Goal: Task Accomplishment & Management: Use online tool/utility

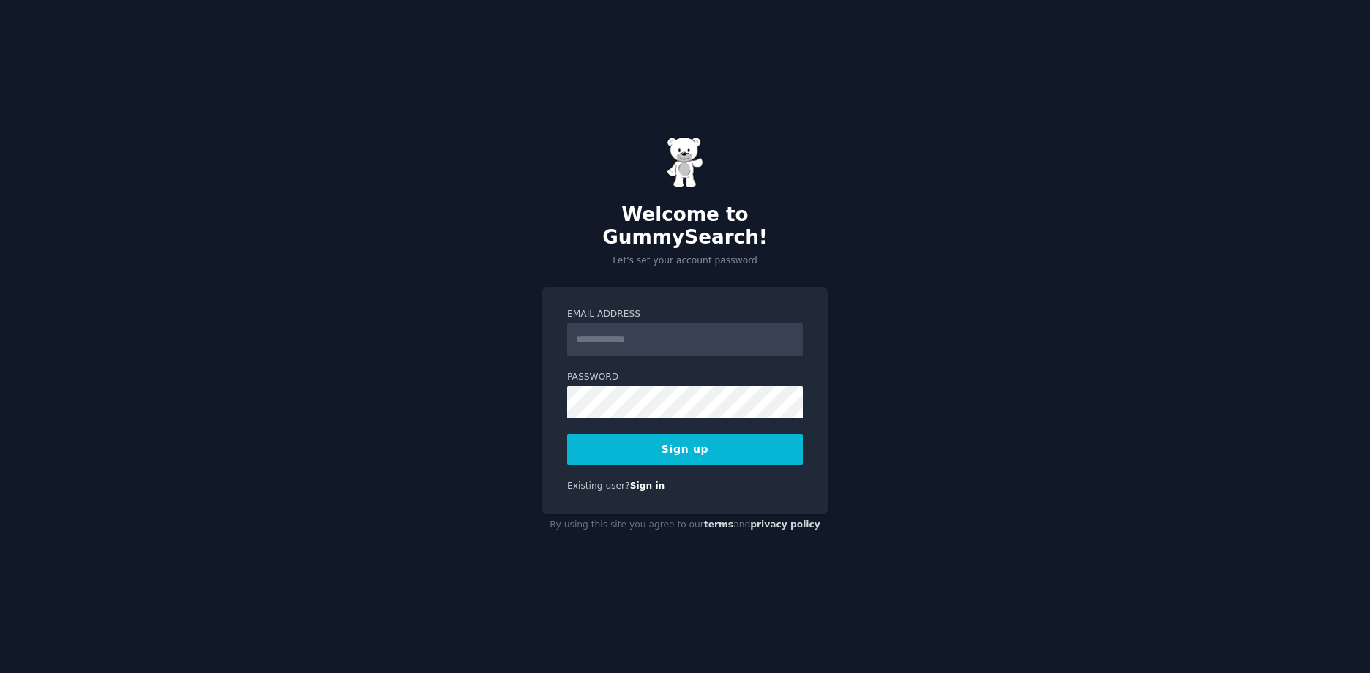
click at [693, 327] on input "Email Address" at bounding box center [685, 340] width 236 height 32
type input "**********"
click at [567, 434] on button "Sign up" at bounding box center [685, 449] width 236 height 31
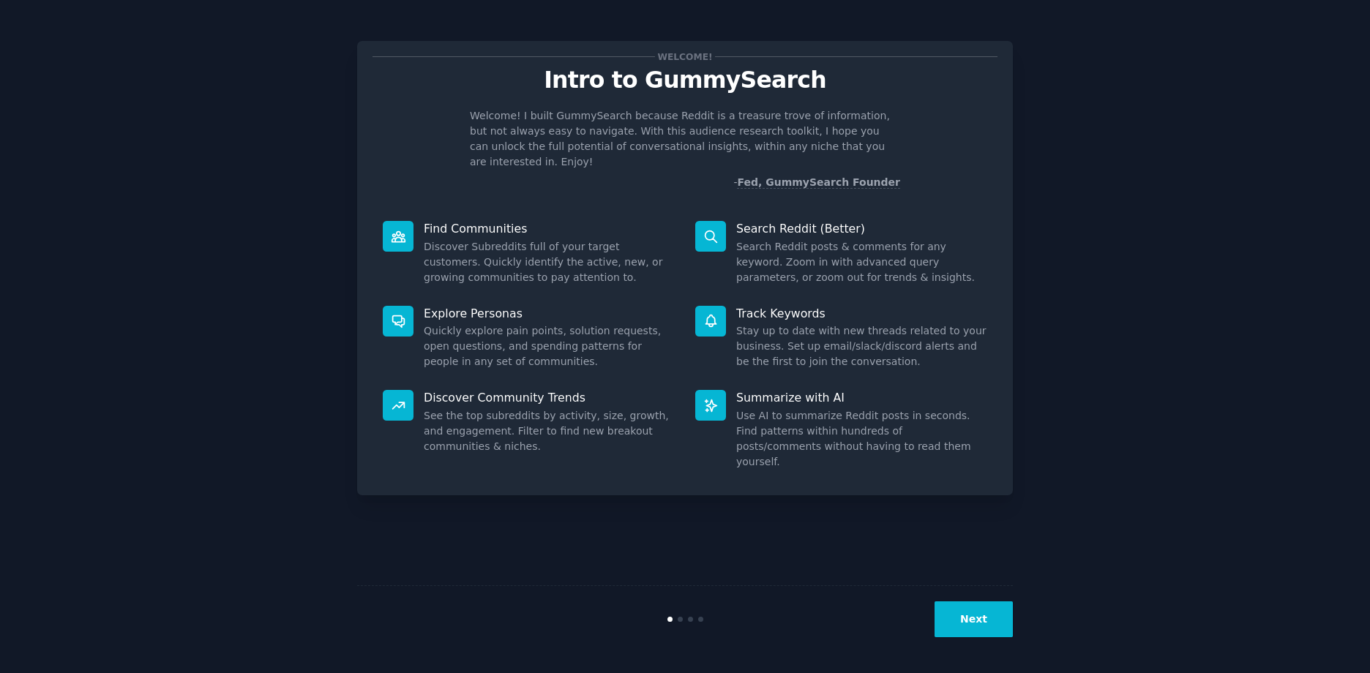
click at [966, 617] on button "Next" at bounding box center [974, 620] width 78 height 36
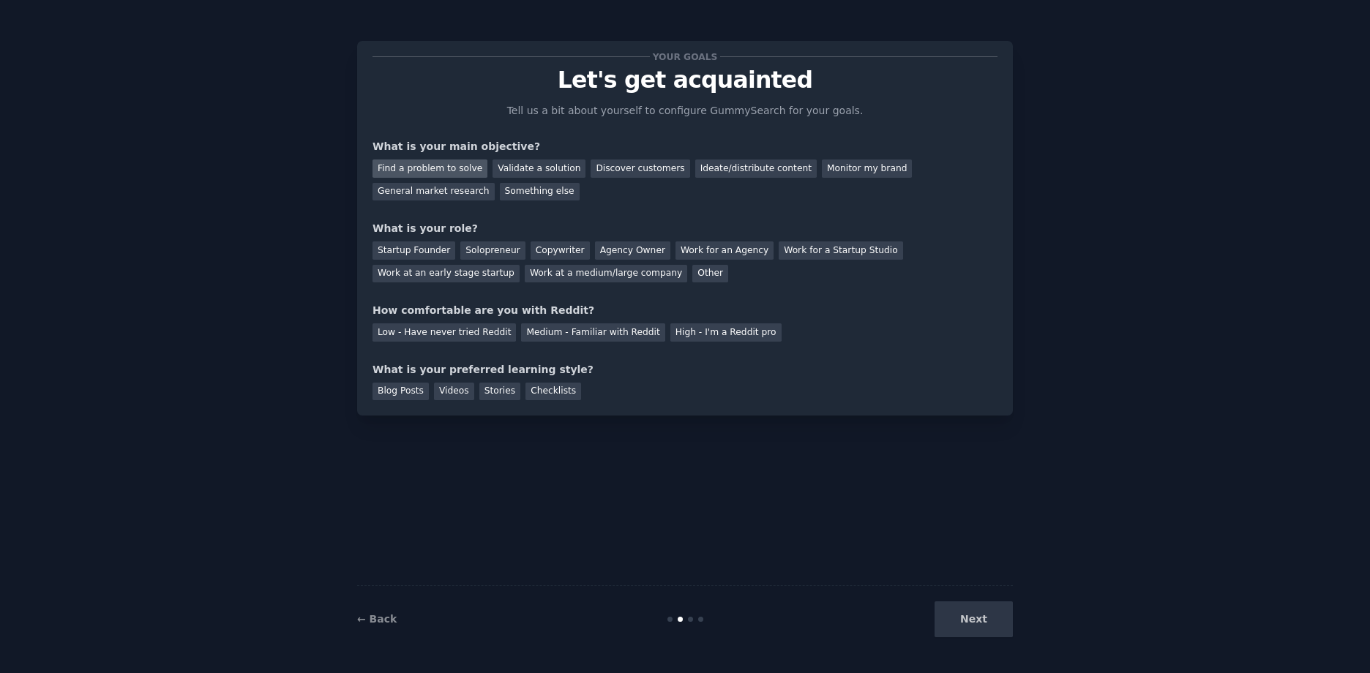
click at [438, 170] on div "Find a problem to solve" at bounding box center [430, 169] width 115 height 18
click at [607, 167] on div "Discover customers" at bounding box center [640, 169] width 99 height 18
click at [495, 183] on div "General market research" at bounding box center [434, 192] width 122 height 18
click at [525, 273] on div "Work at a medium/large company" at bounding box center [606, 274] width 163 height 18
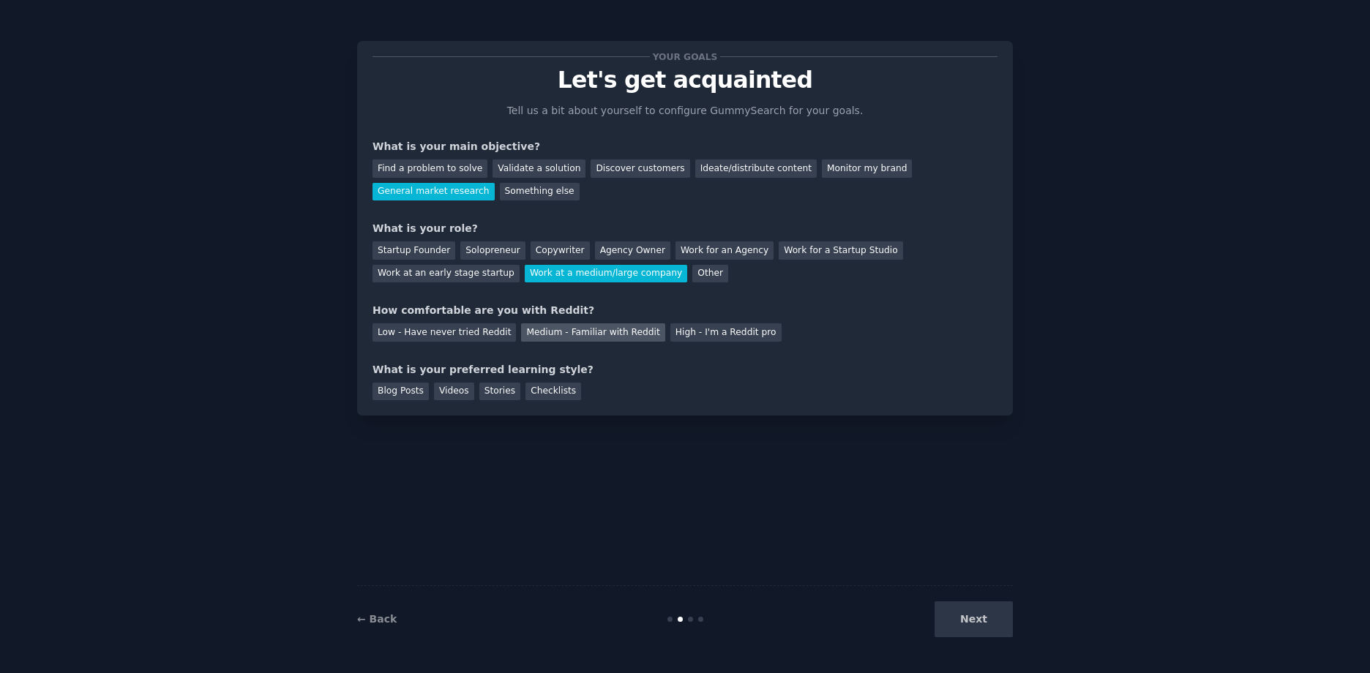
click at [560, 329] on div "Medium - Familiar with Reddit" at bounding box center [592, 333] width 143 height 18
click at [400, 390] on div "Blog Posts" at bounding box center [401, 392] width 56 height 18
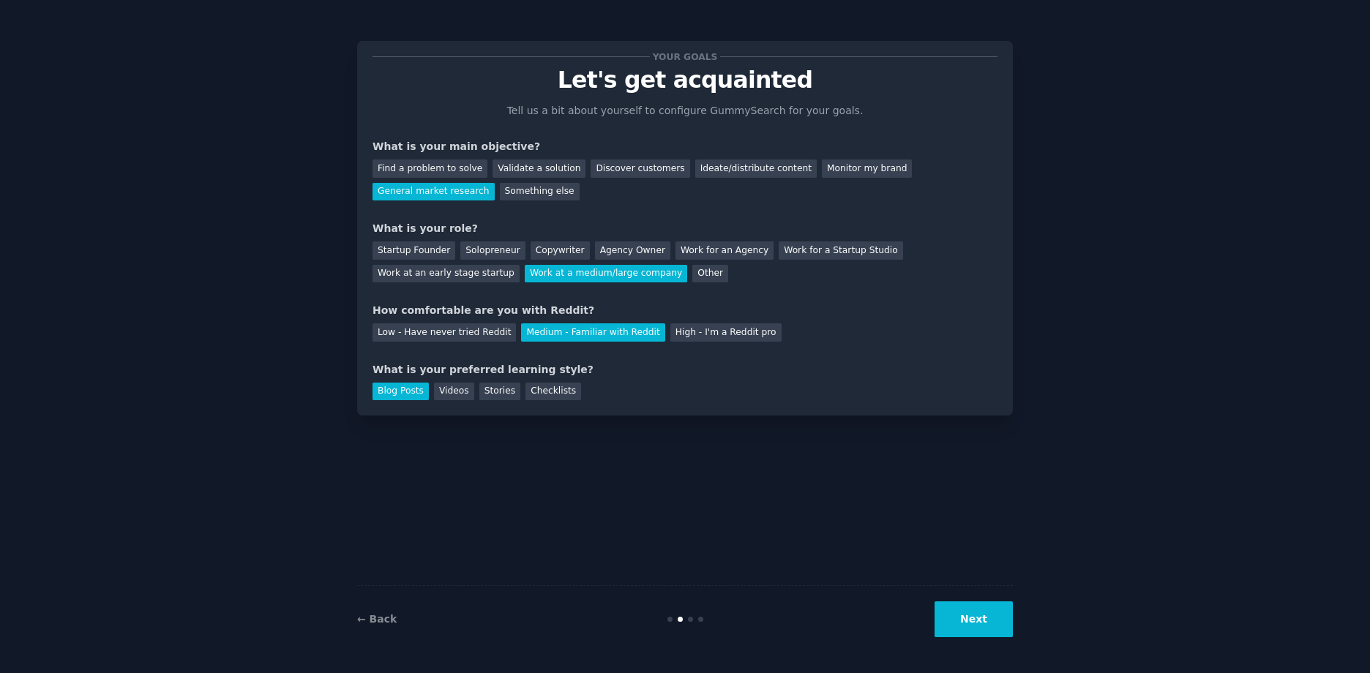
click at [993, 616] on button "Next" at bounding box center [974, 620] width 78 height 36
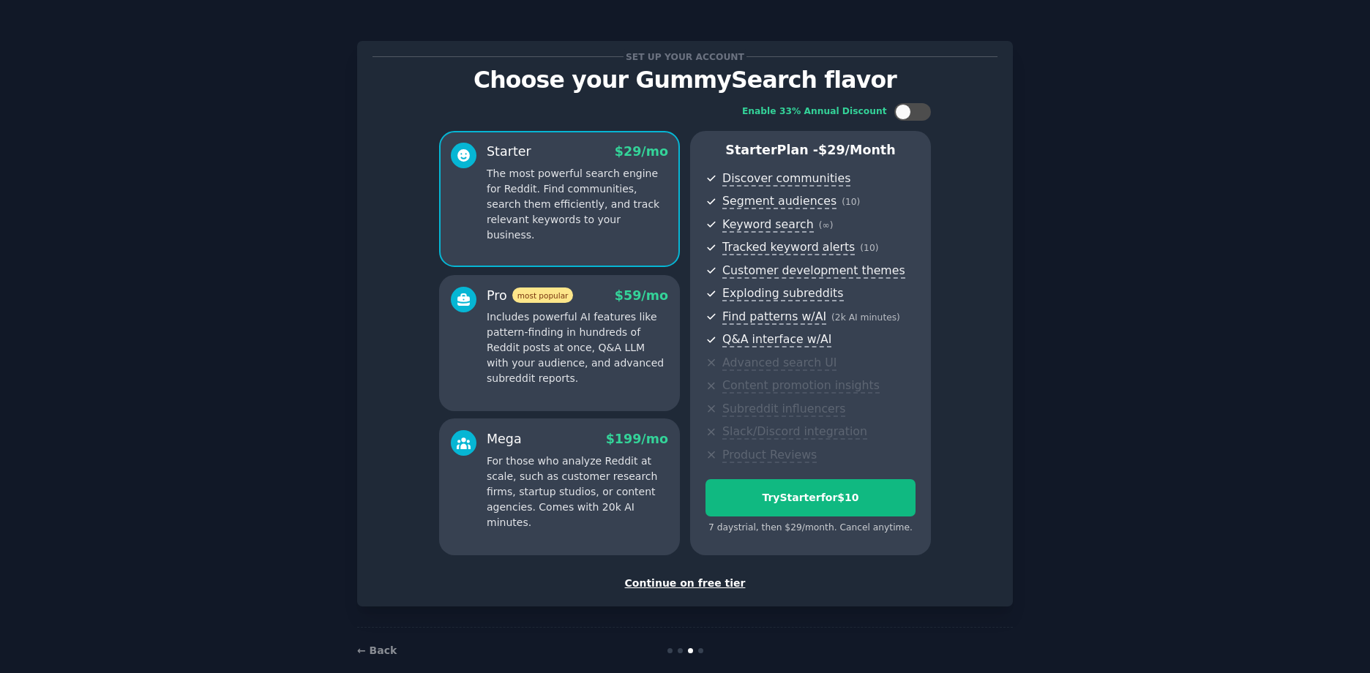
click at [718, 586] on div "Continue on free tier" at bounding box center [685, 583] width 625 height 15
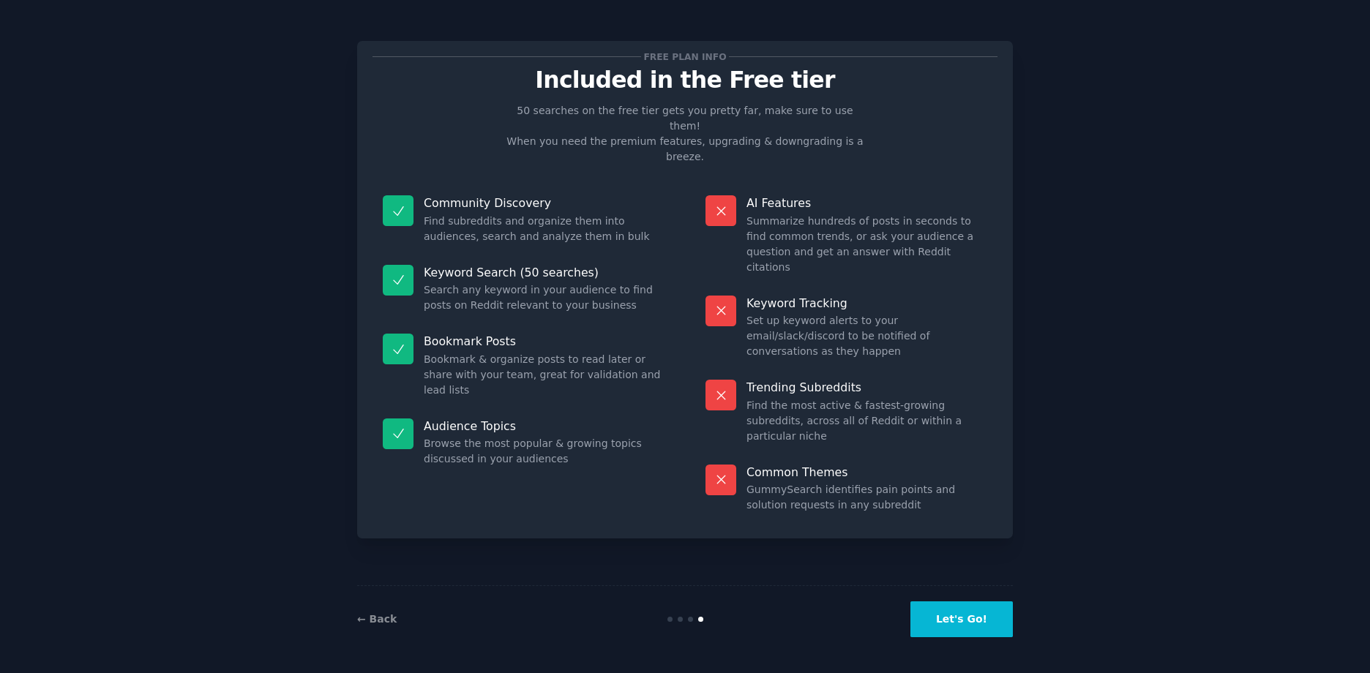
click at [996, 619] on button "Let's Go!" at bounding box center [962, 620] width 102 height 36
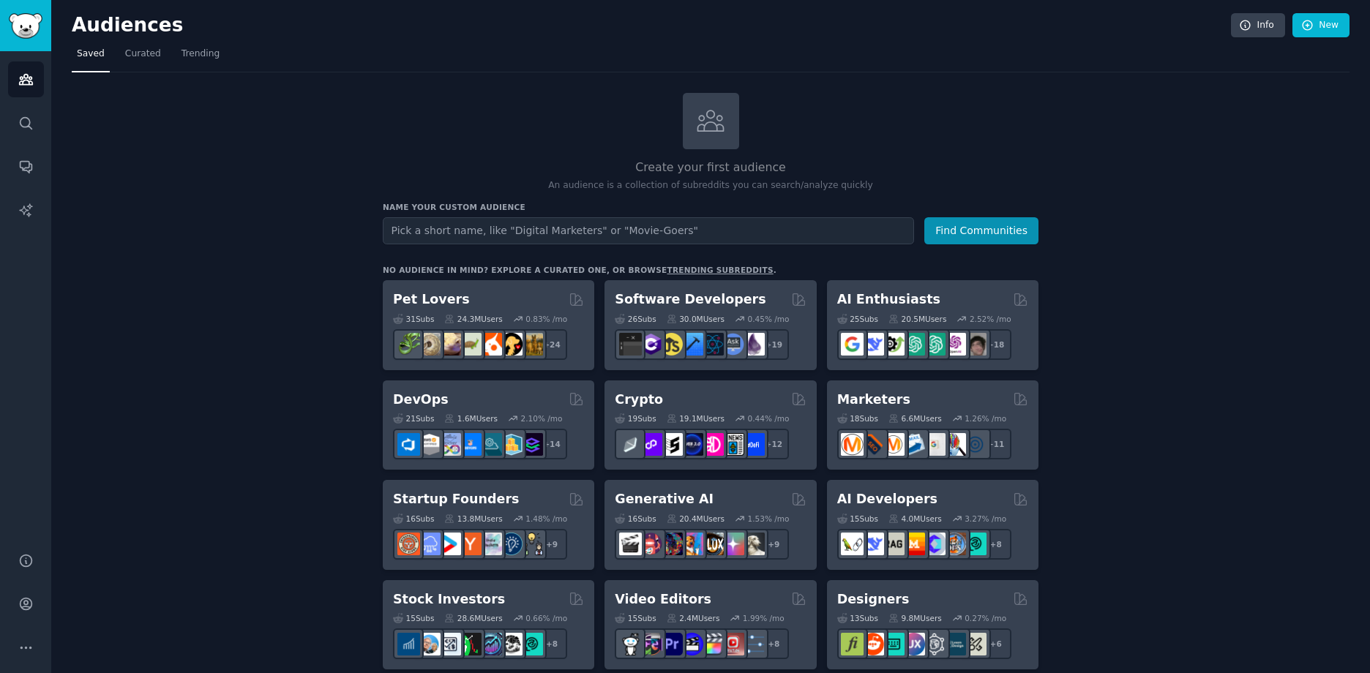
click at [691, 231] on input "text" at bounding box center [648, 230] width 531 height 27
type input "Caravan Fans"
click at [1022, 233] on button "Find Communities" at bounding box center [982, 230] width 114 height 27
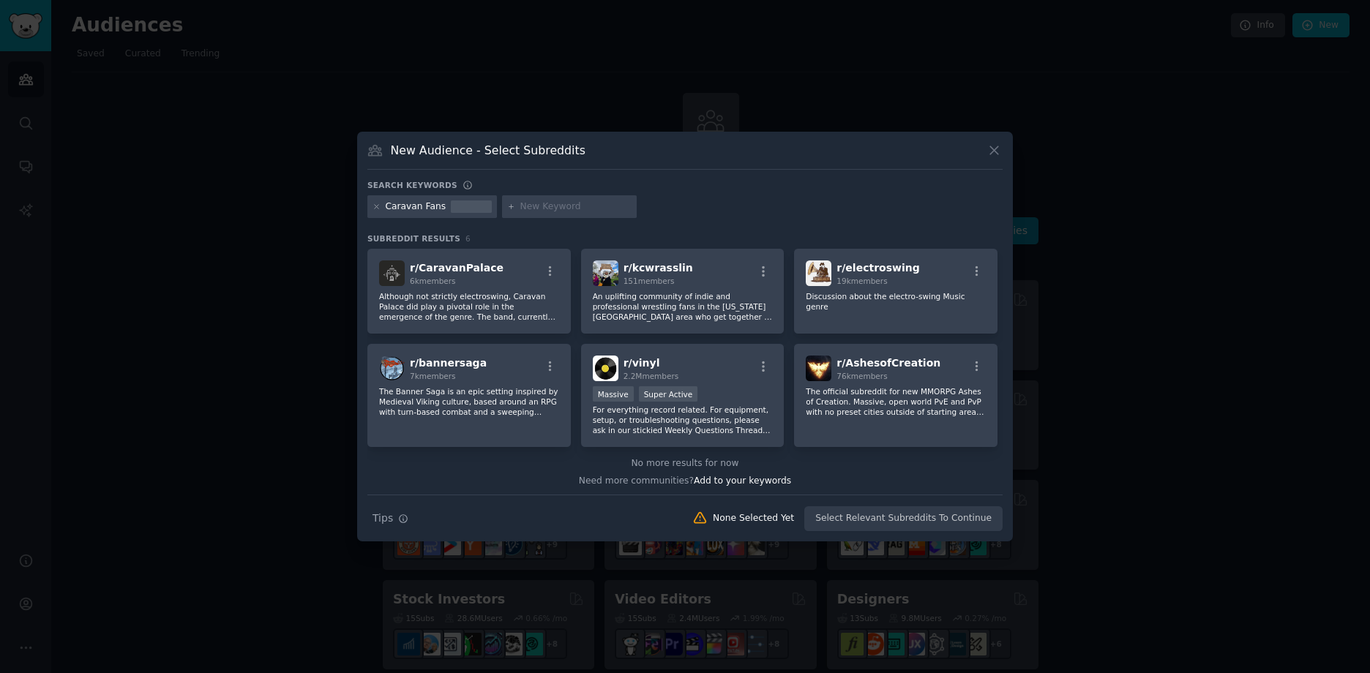
scroll to position [4, 0]
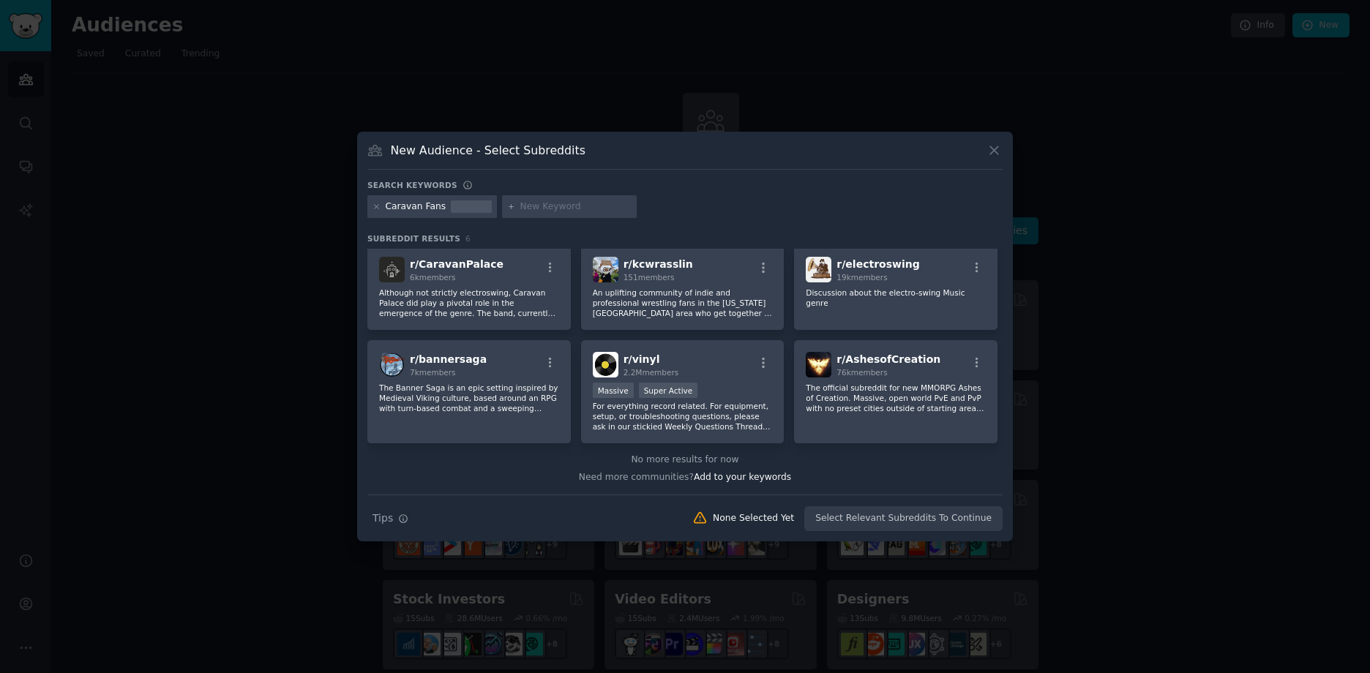
click at [507, 208] on icon at bounding box center [511, 207] width 8 height 8
click at [373, 206] on icon at bounding box center [377, 207] width 8 height 8
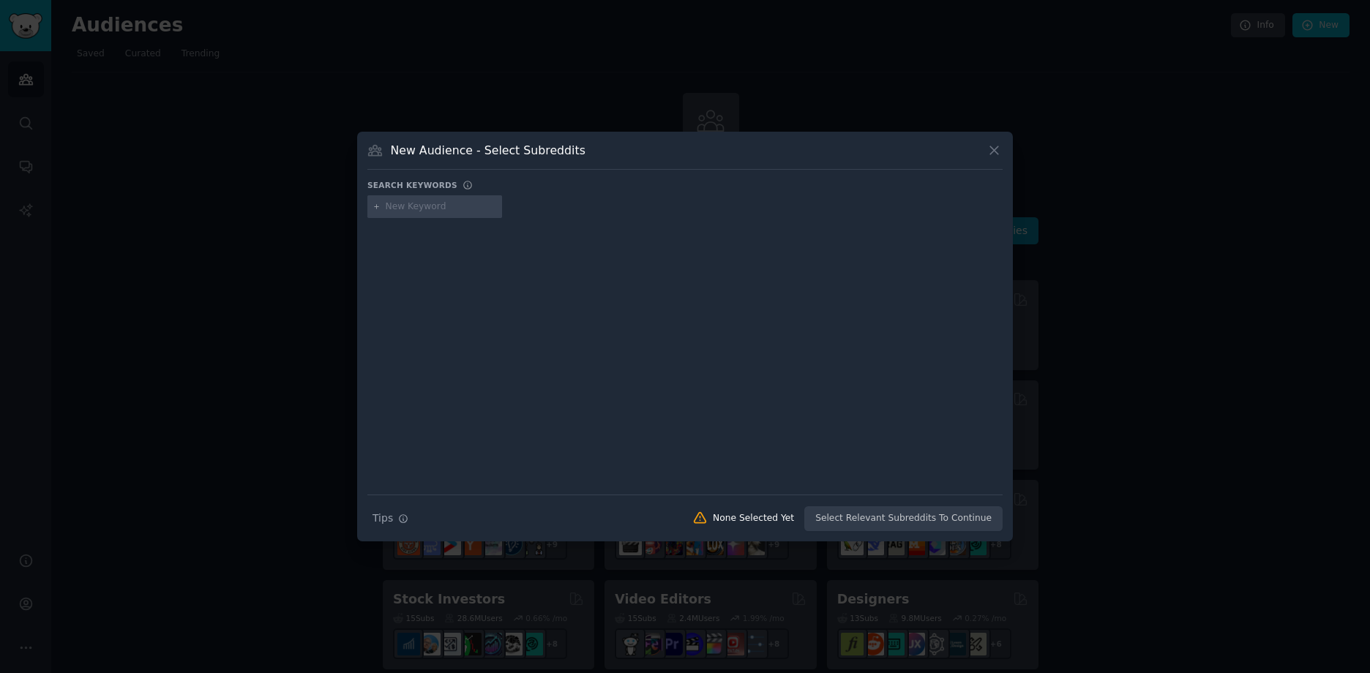
click at [401, 207] on input "text" at bounding box center [441, 207] width 111 height 13
type input "camping"
click at [517, 204] on input "text" at bounding box center [553, 207] width 111 height 13
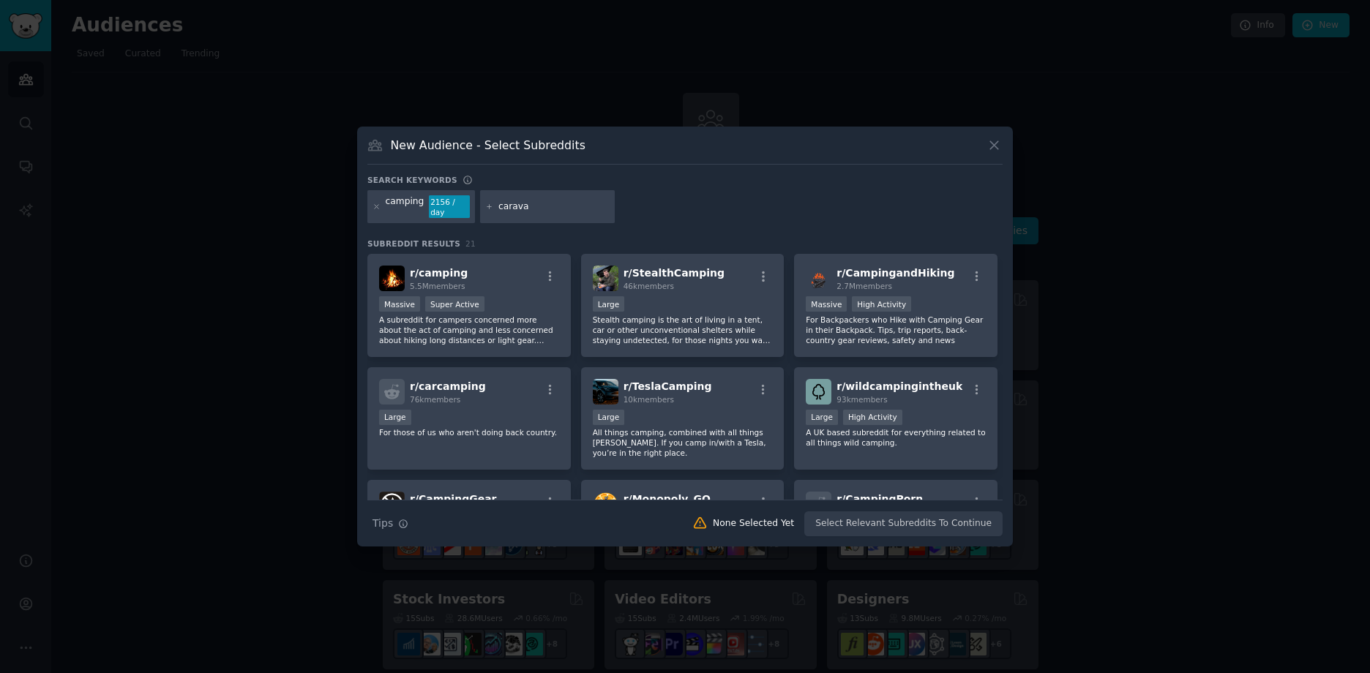
type input "caravan"
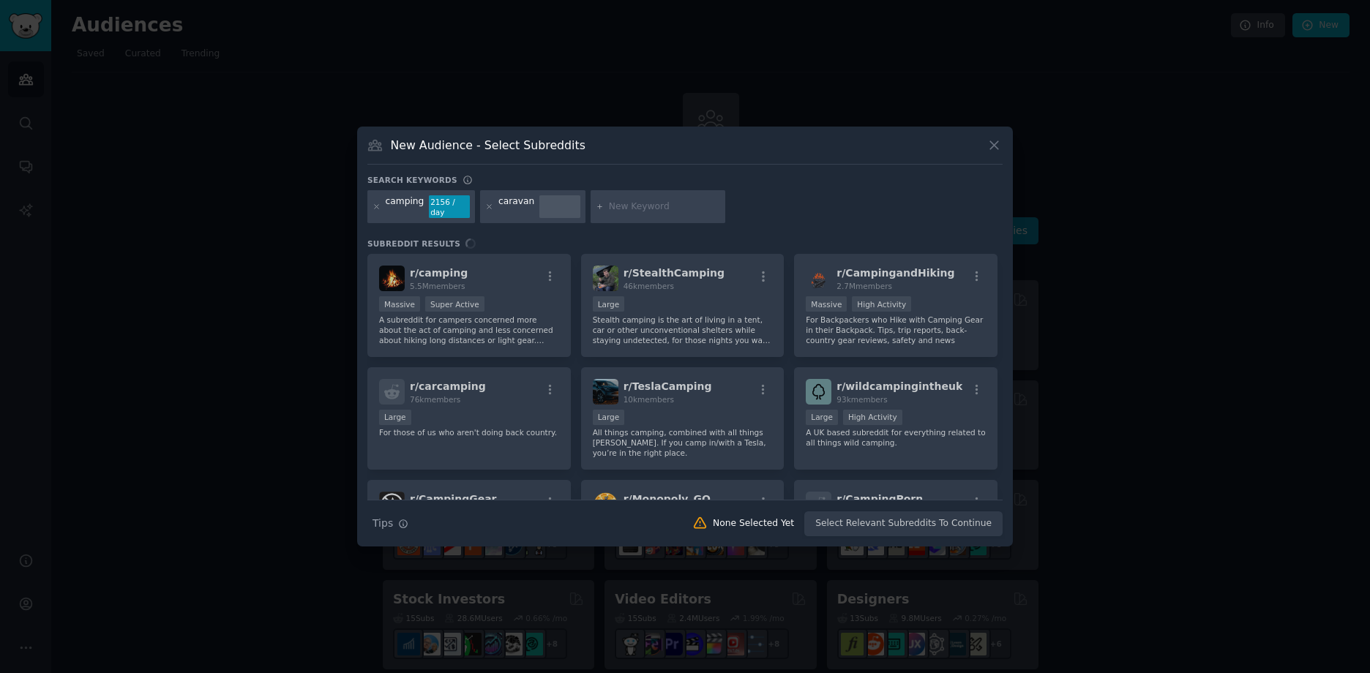
click at [648, 201] on input "text" at bounding box center [664, 207] width 111 height 13
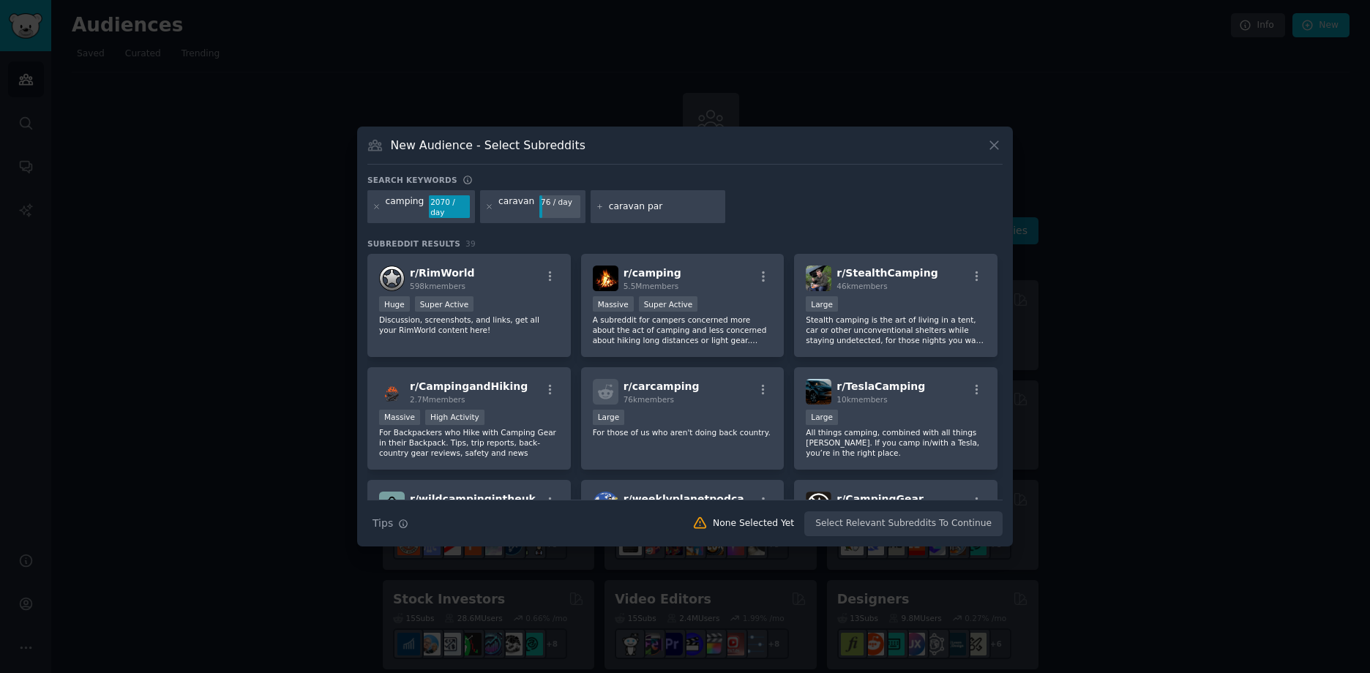
type input "caravan park"
click at [546, 275] on icon "button" at bounding box center [550, 276] width 13 height 13
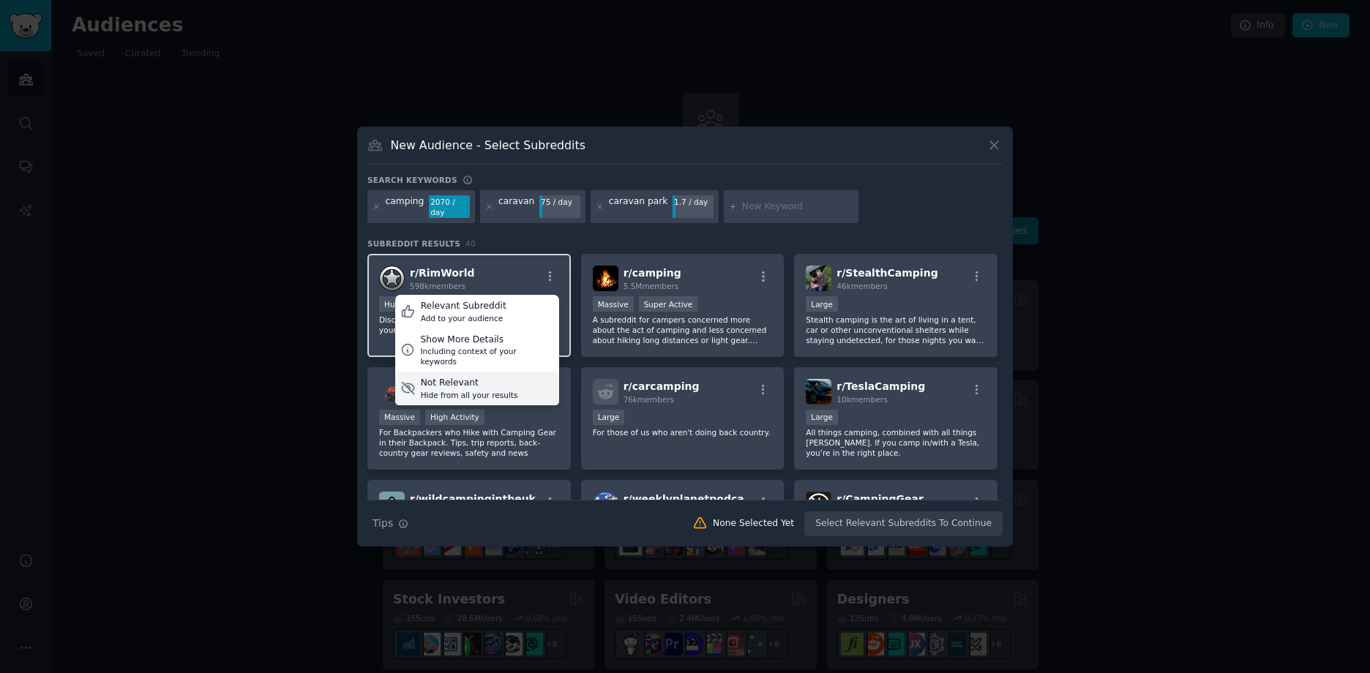
click at [474, 377] on div "Not Relevant" at bounding box center [469, 383] width 97 height 13
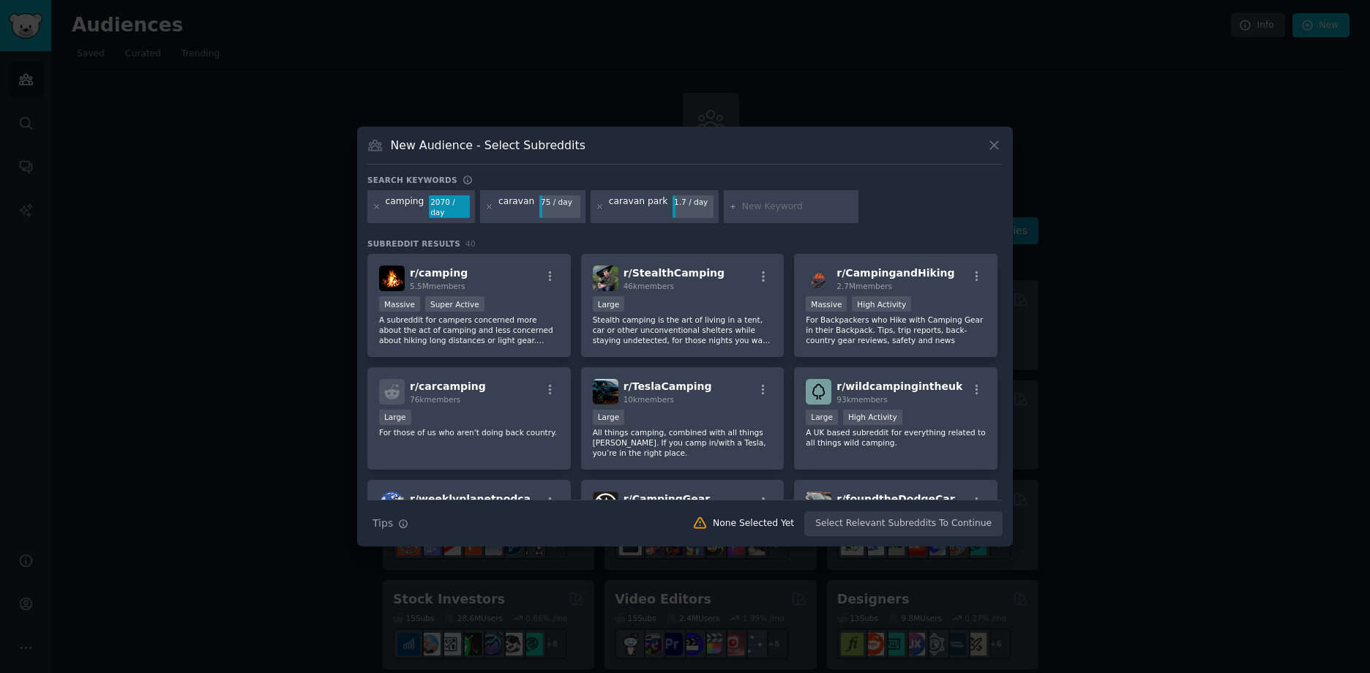
click at [769, 202] on input "text" at bounding box center [797, 207] width 111 height 13
type input "camping australia"
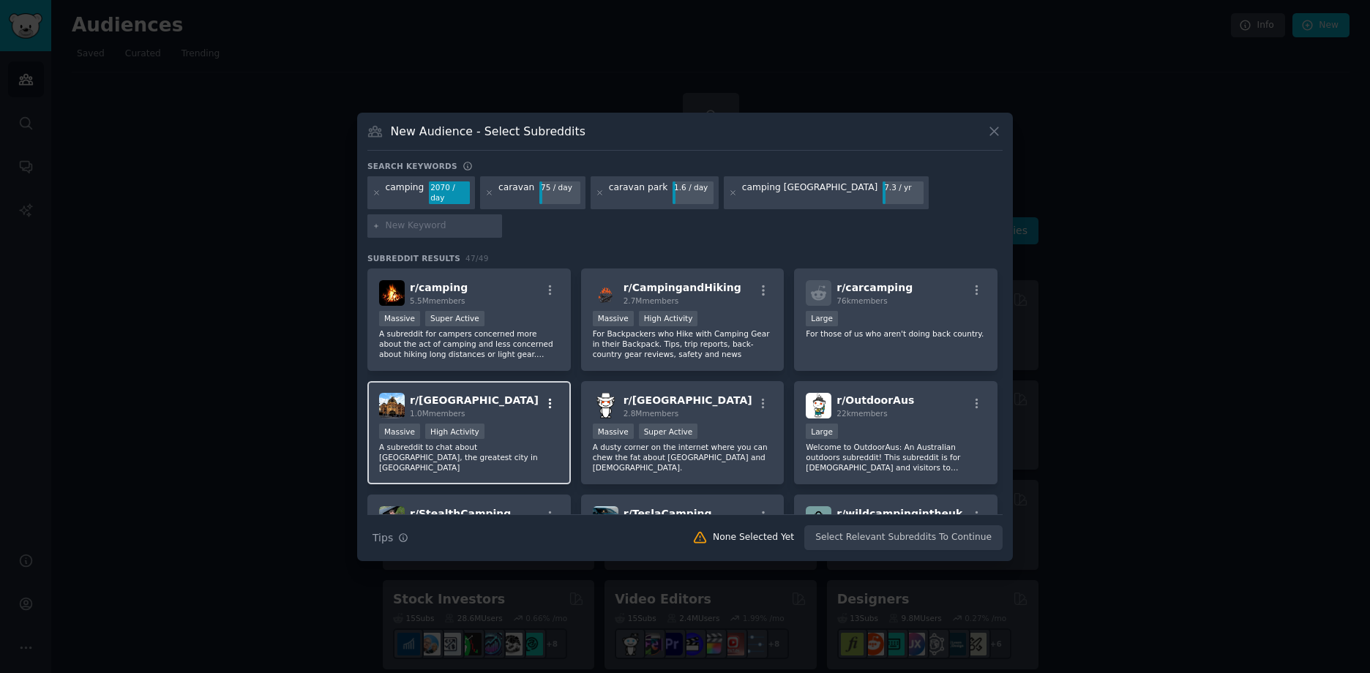
click at [546, 397] on icon "button" at bounding box center [550, 403] width 13 height 13
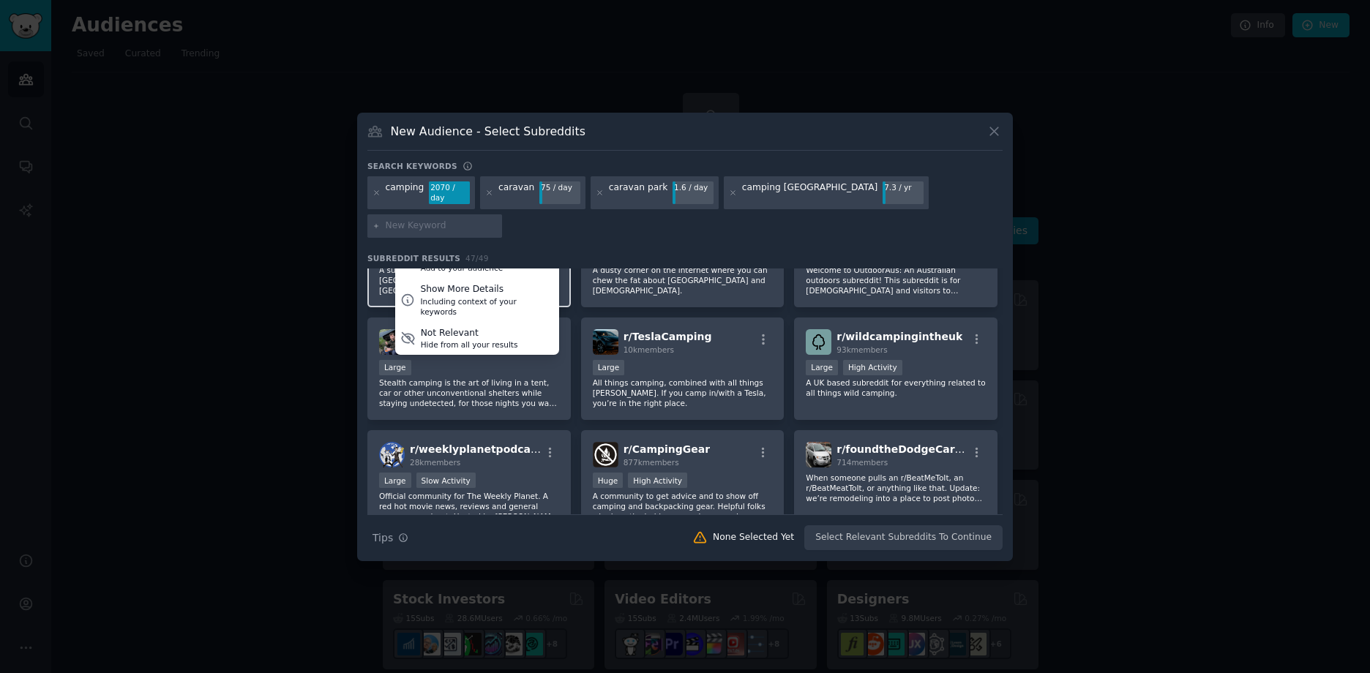
scroll to position [220, 0]
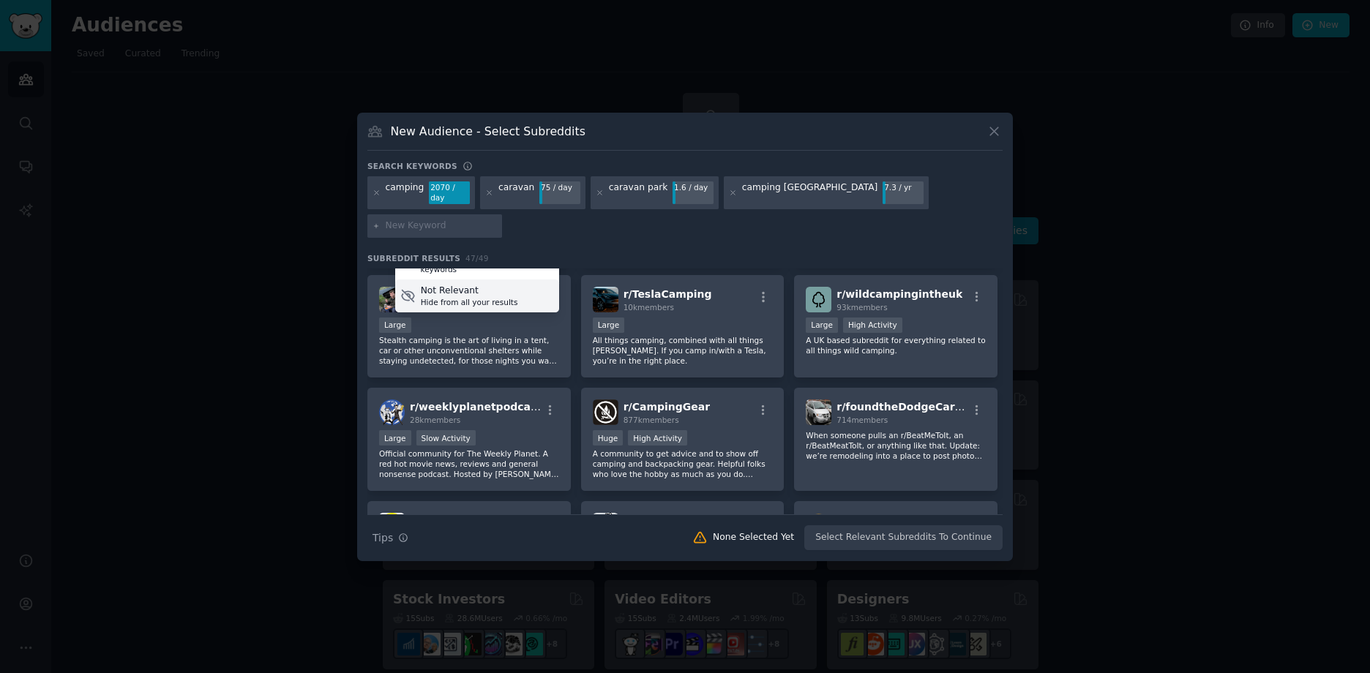
click at [474, 297] on div "Hide from all your results" at bounding box center [469, 302] width 97 height 10
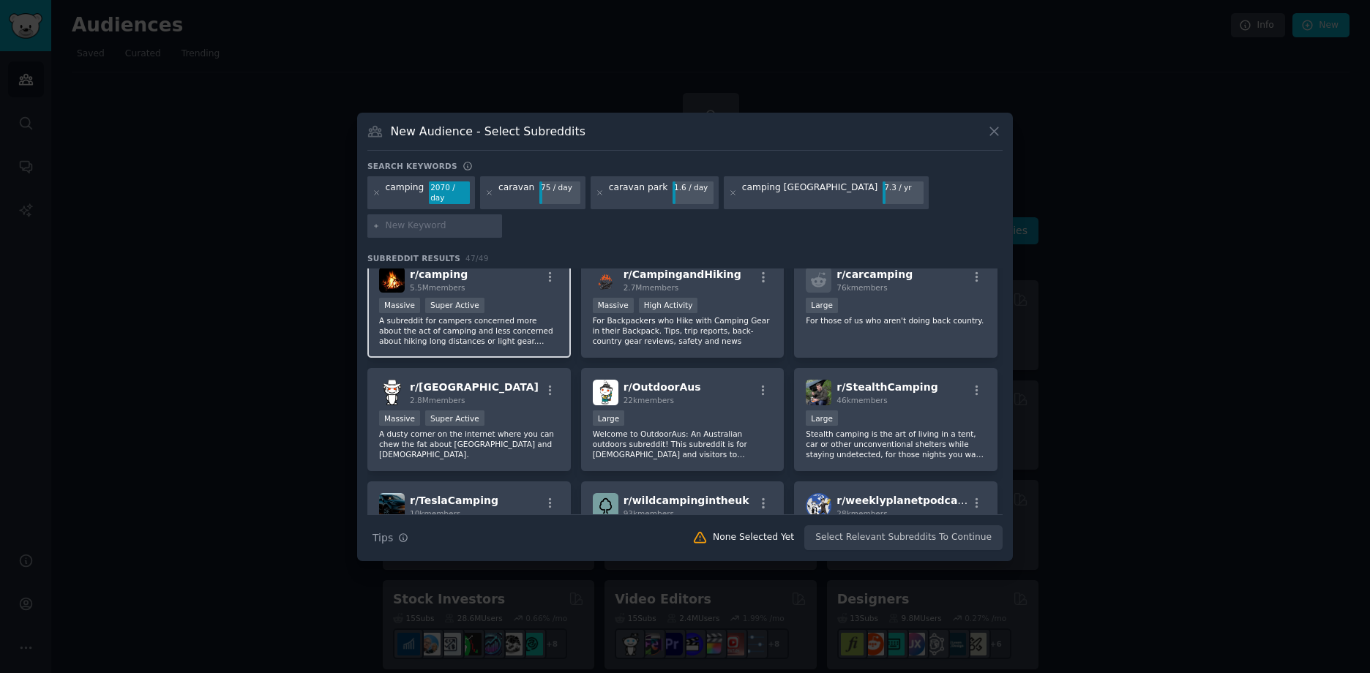
scroll to position [0, 0]
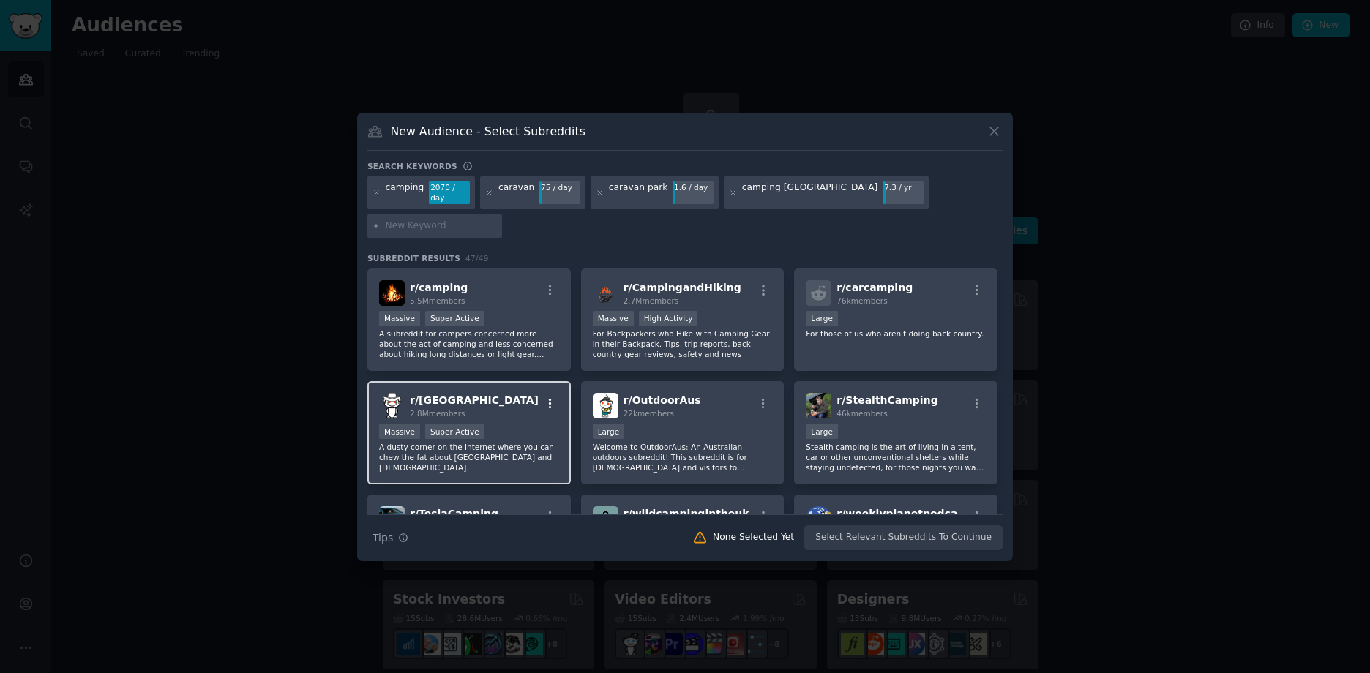
click at [546, 397] on icon "button" at bounding box center [550, 403] width 13 height 13
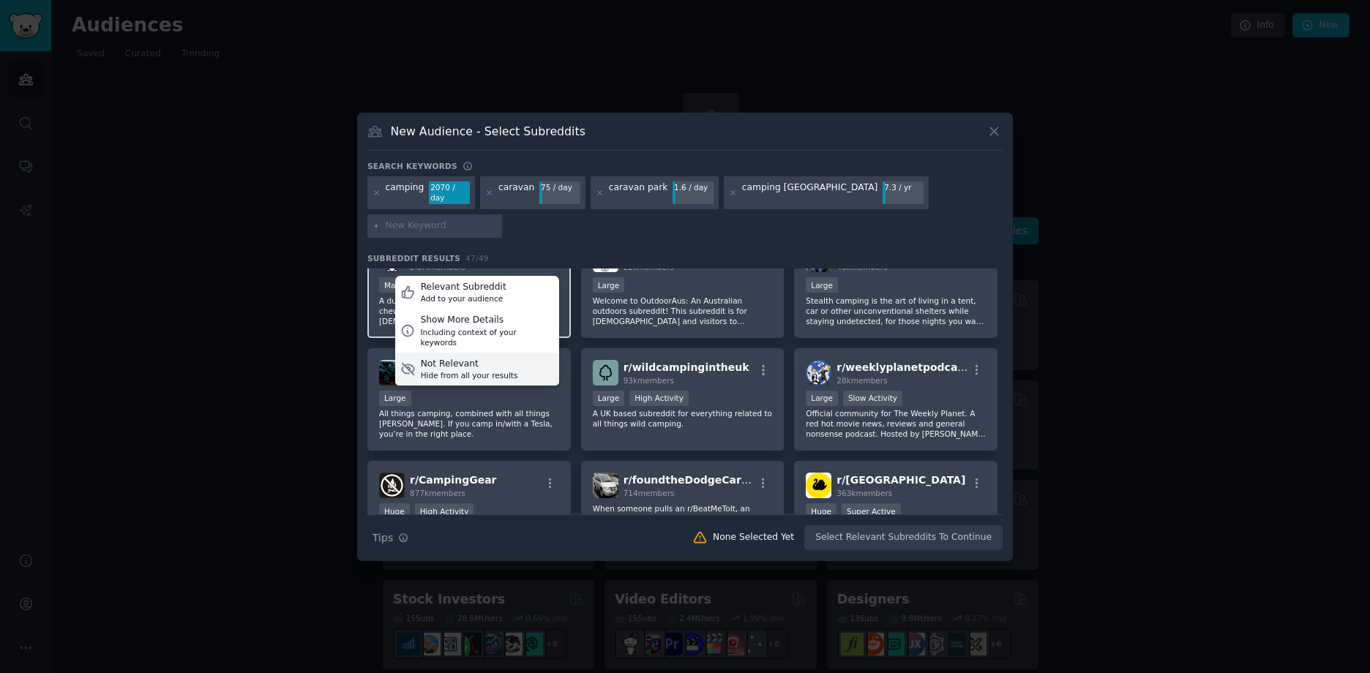
click at [499, 370] on div "Hide from all your results" at bounding box center [469, 375] width 97 height 10
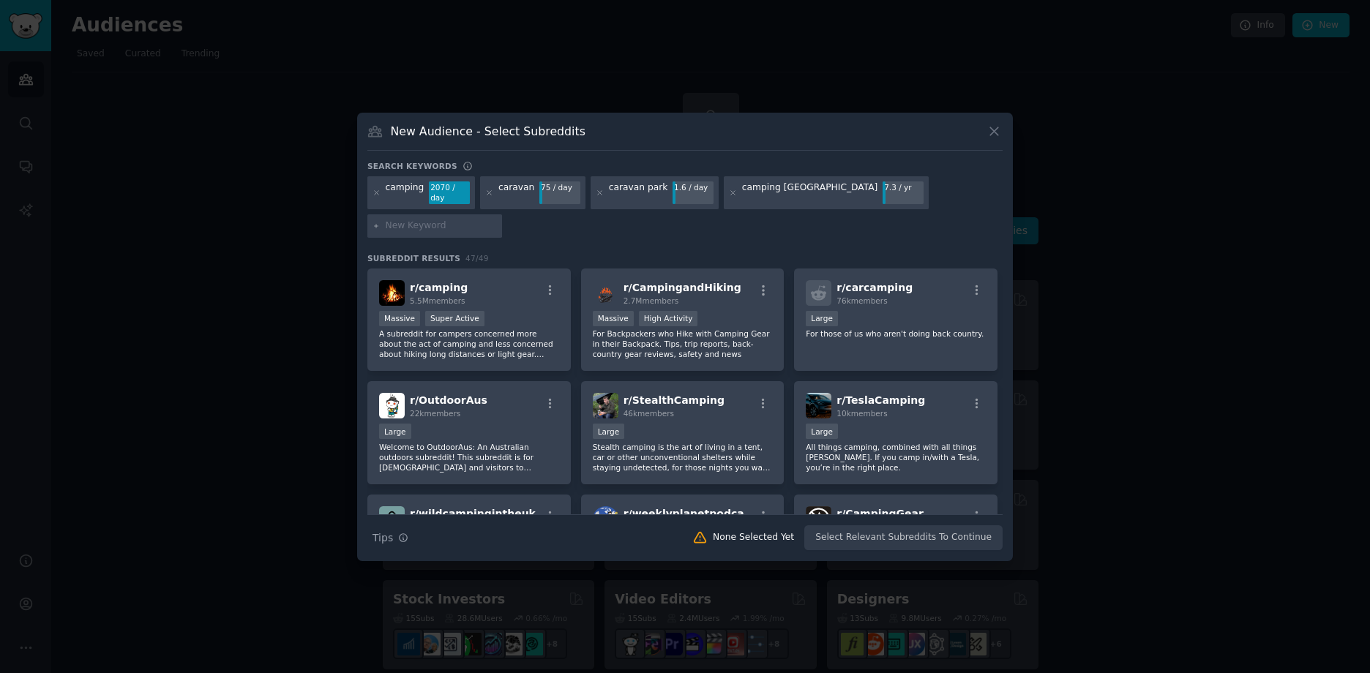
click at [497, 220] on input "text" at bounding box center [441, 226] width 111 height 13
type input "australia"
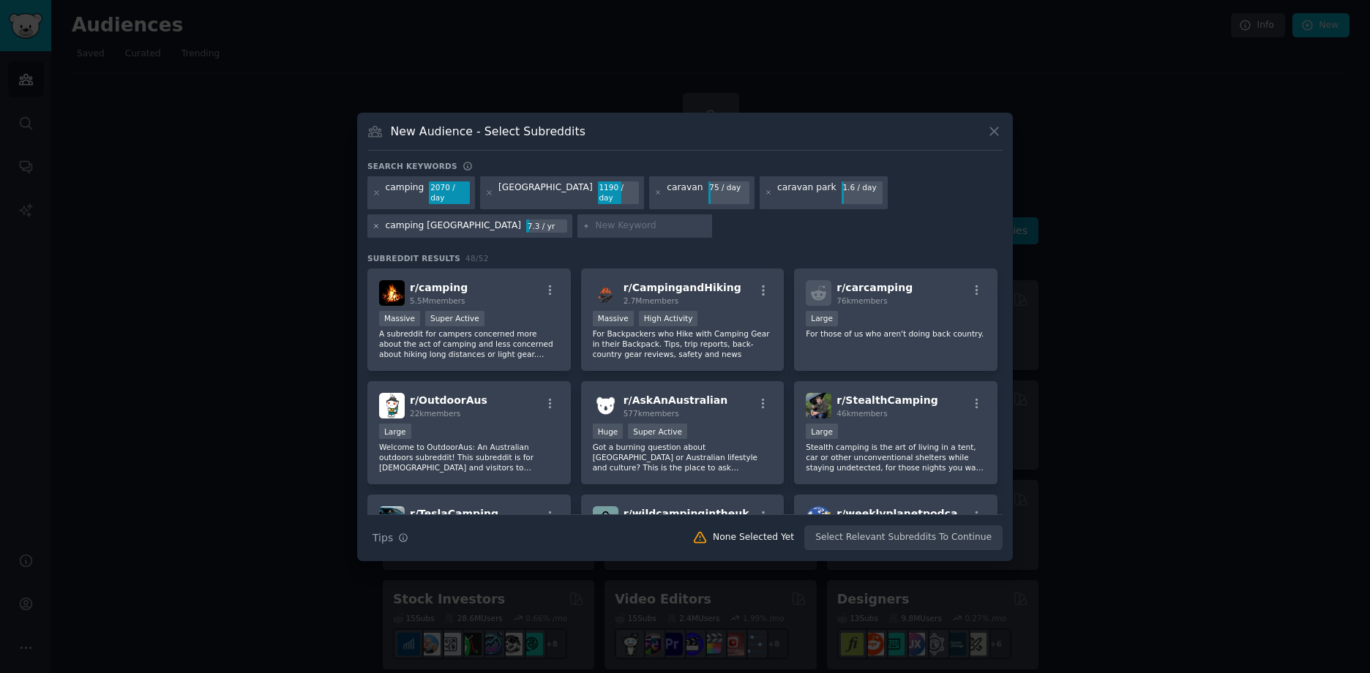
click at [381, 223] on icon at bounding box center [377, 227] width 8 height 8
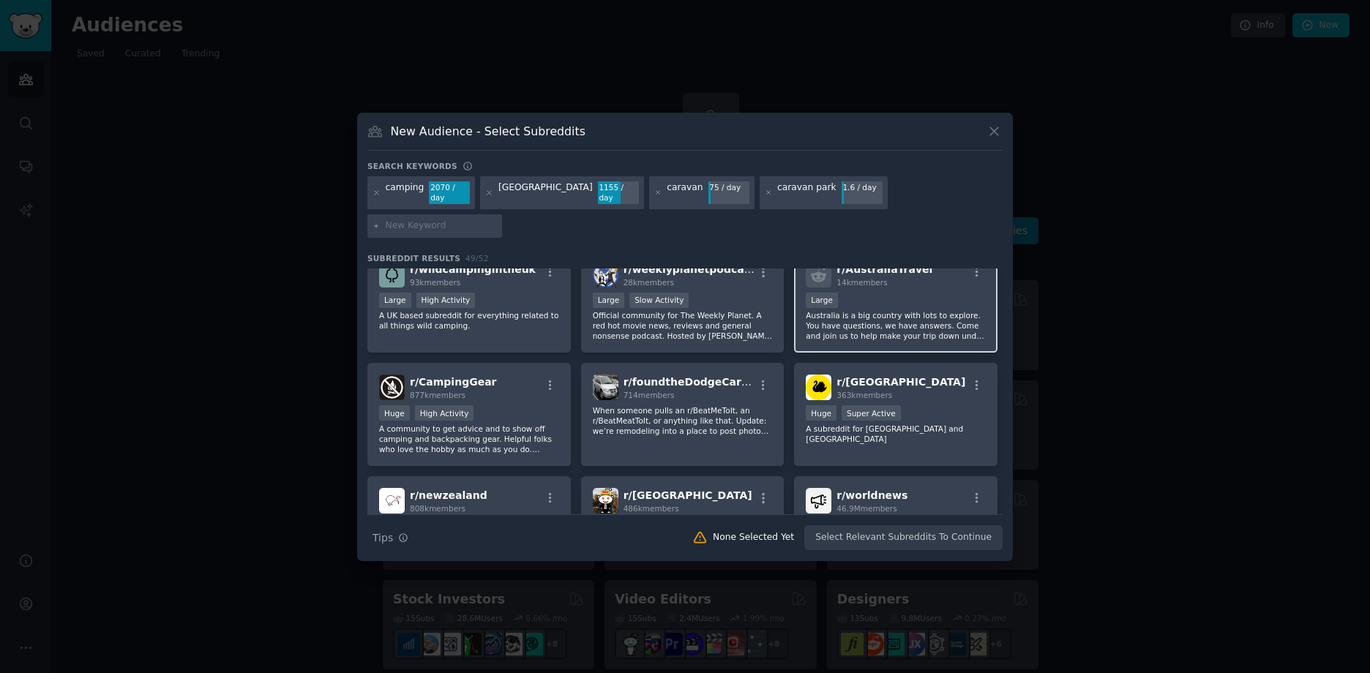
scroll to position [220, 0]
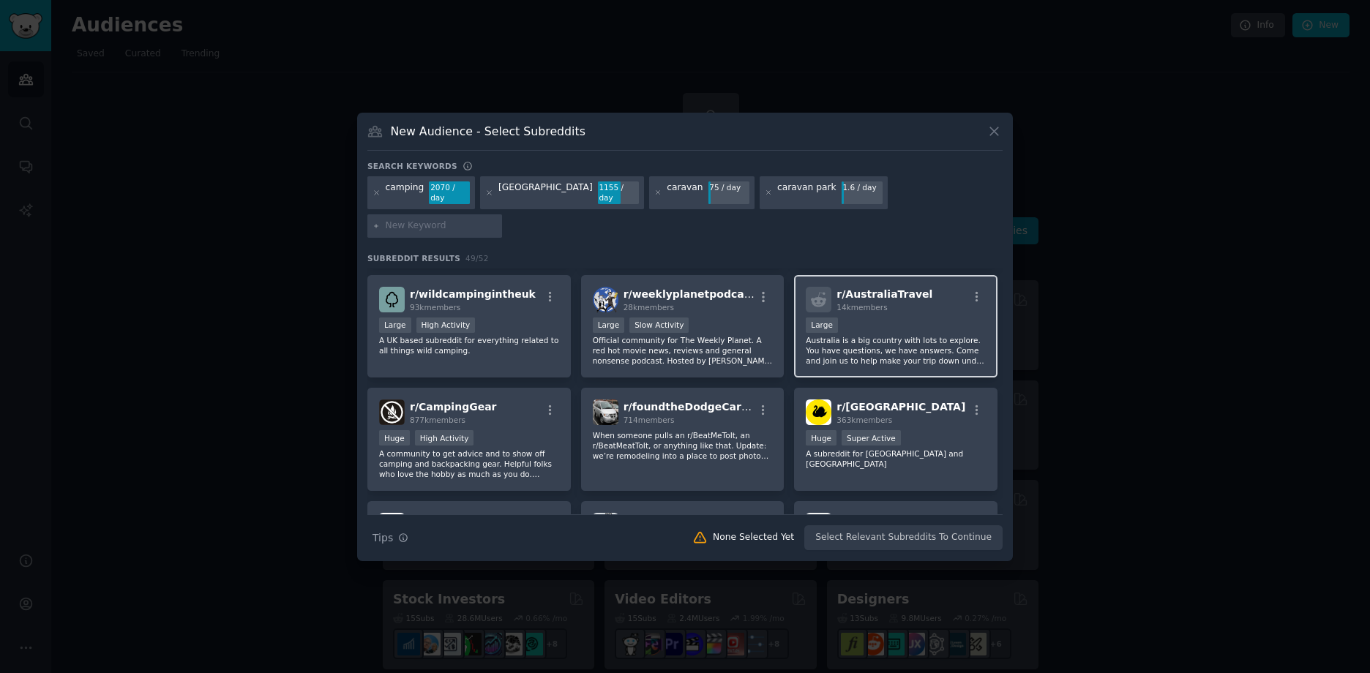
click at [891, 318] on div "Large" at bounding box center [896, 327] width 180 height 18
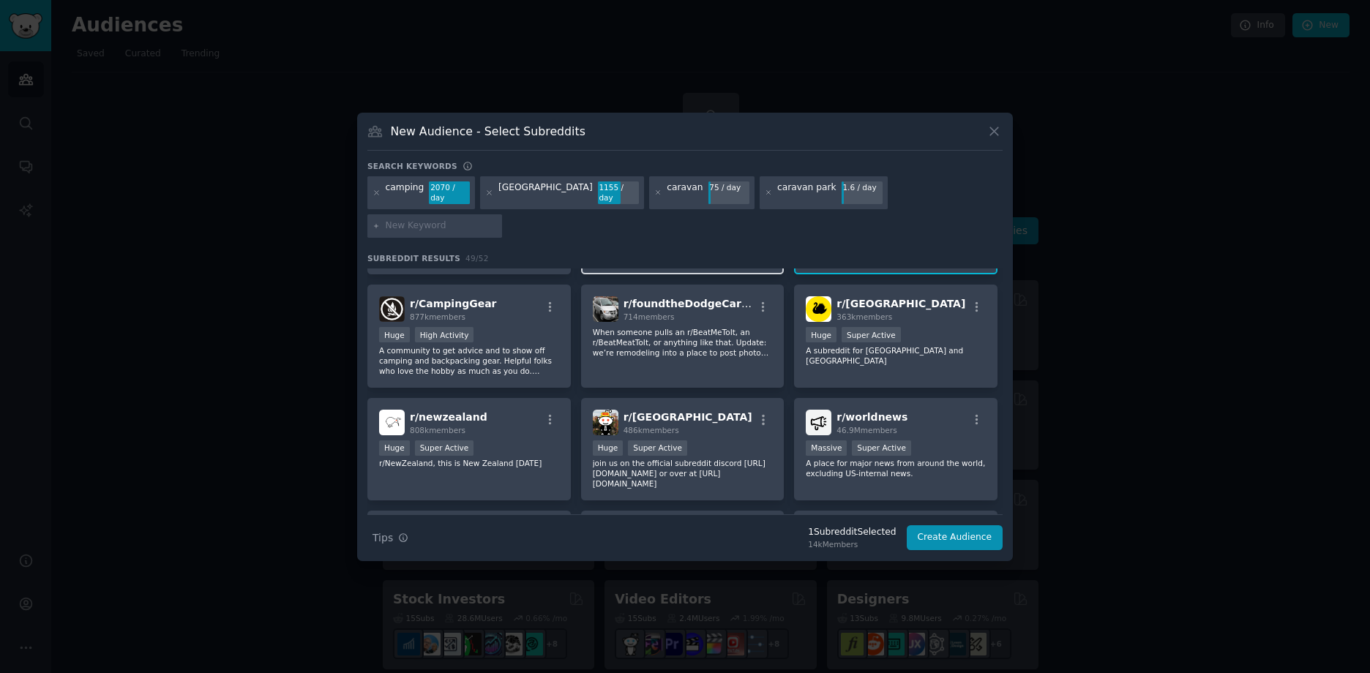
scroll to position [366, 0]
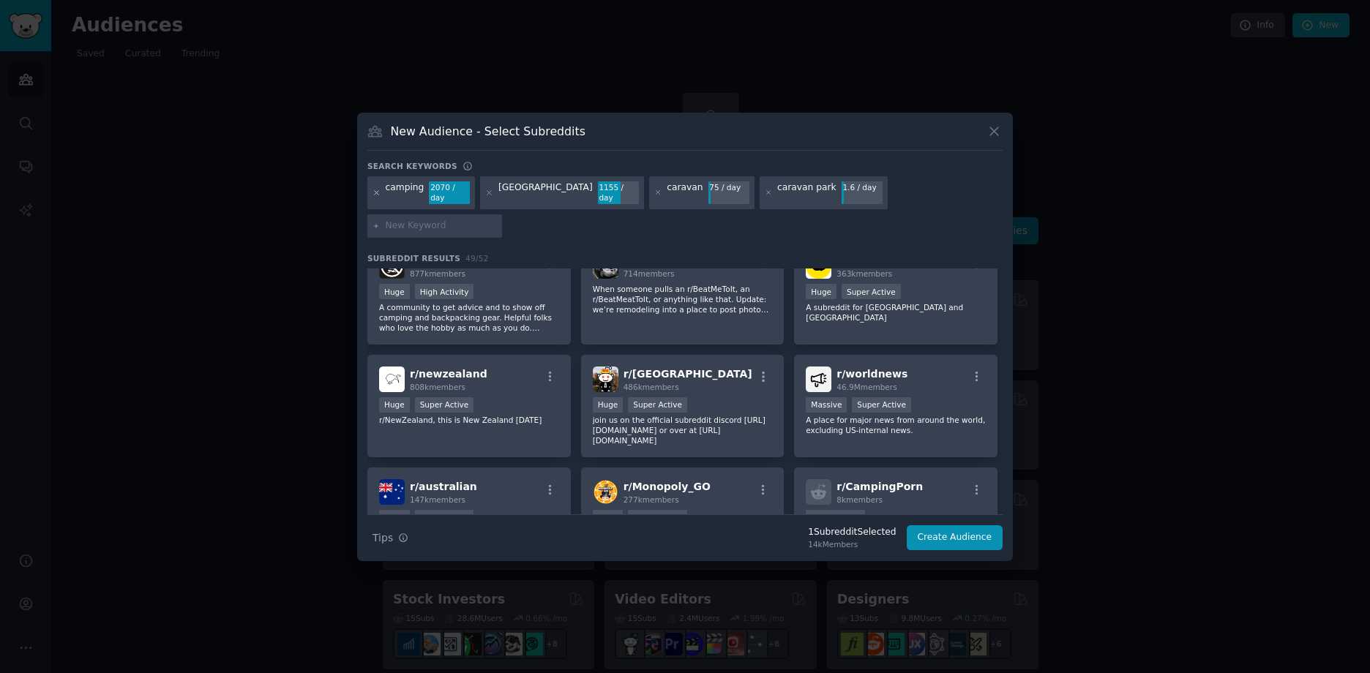
click at [378, 197] on icon at bounding box center [377, 193] width 8 height 8
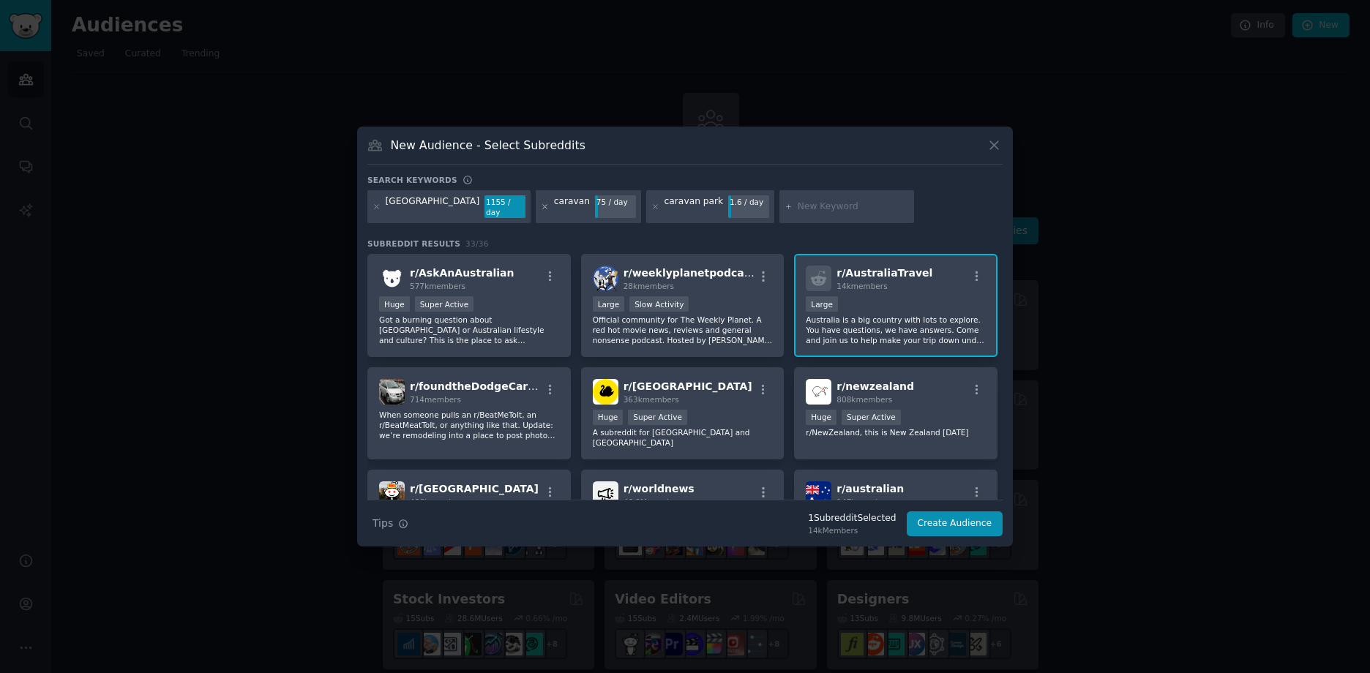
click at [541, 205] on icon at bounding box center [545, 207] width 8 height 8
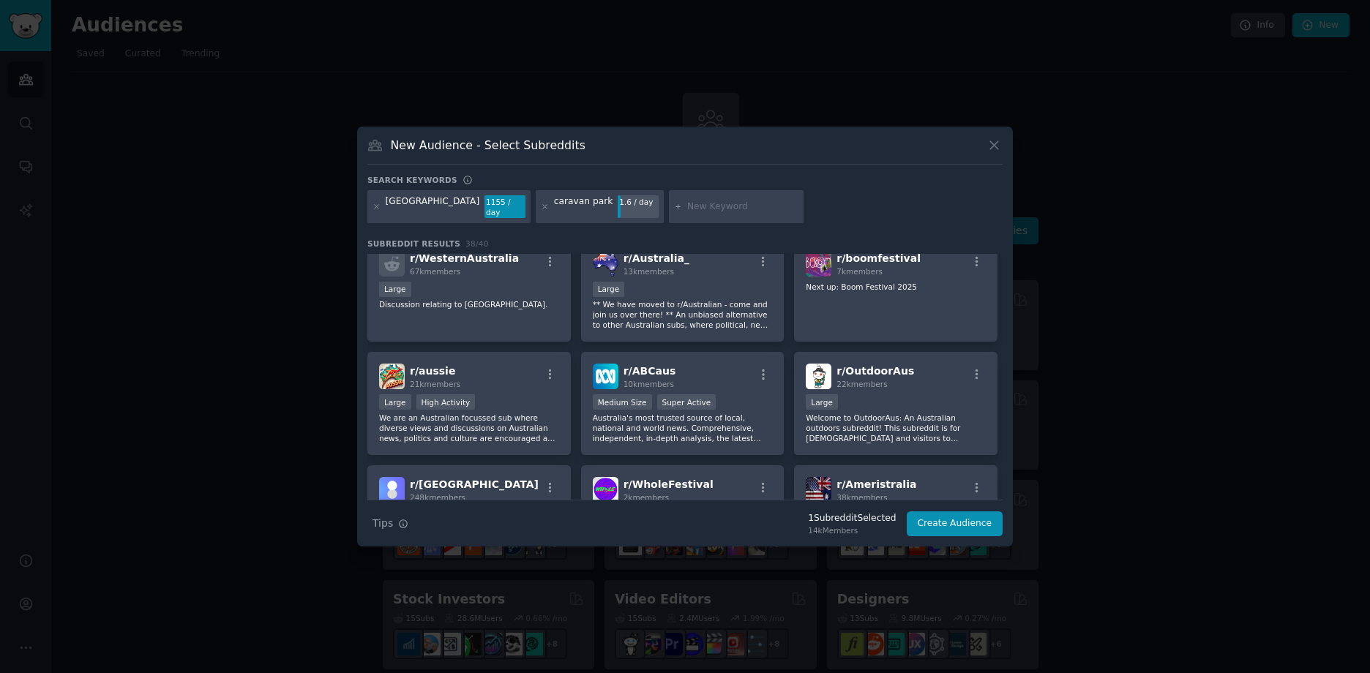
scroll to position [586, 0]
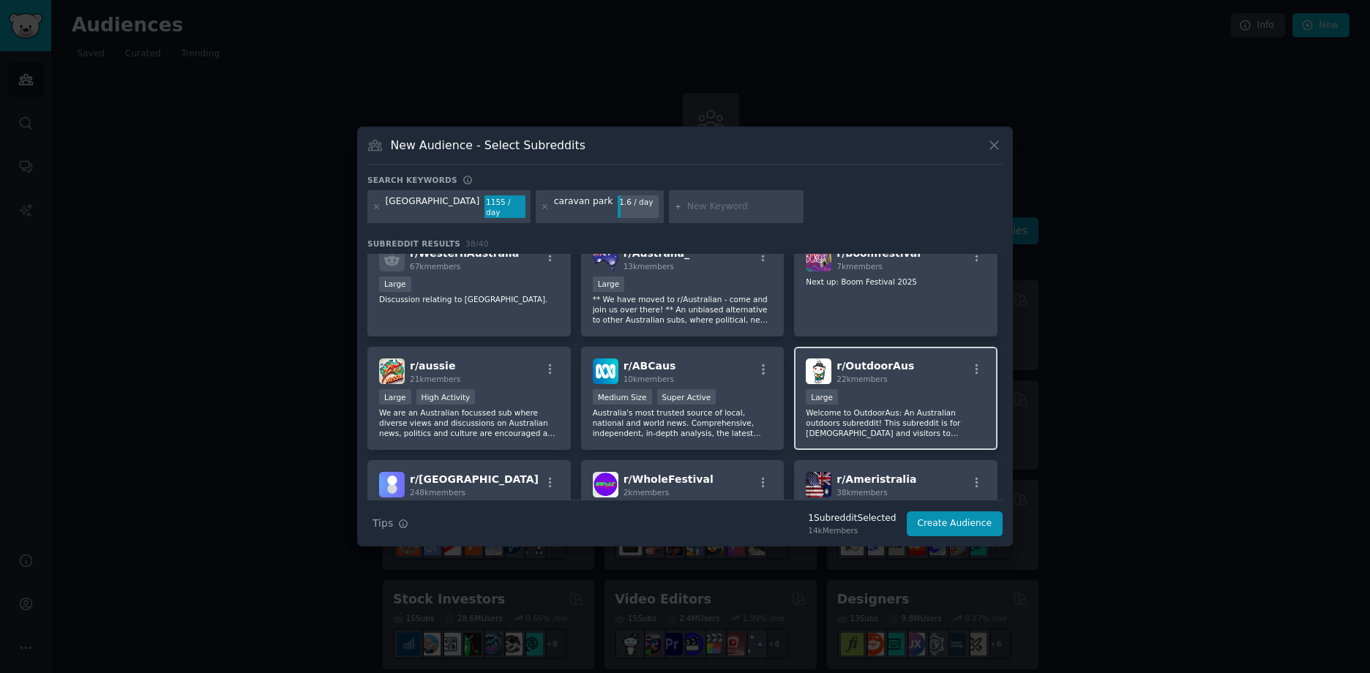
click at [888, 362] on span "r/ OutdoorAus" at bounding box center [876, 366] width 78 height 12
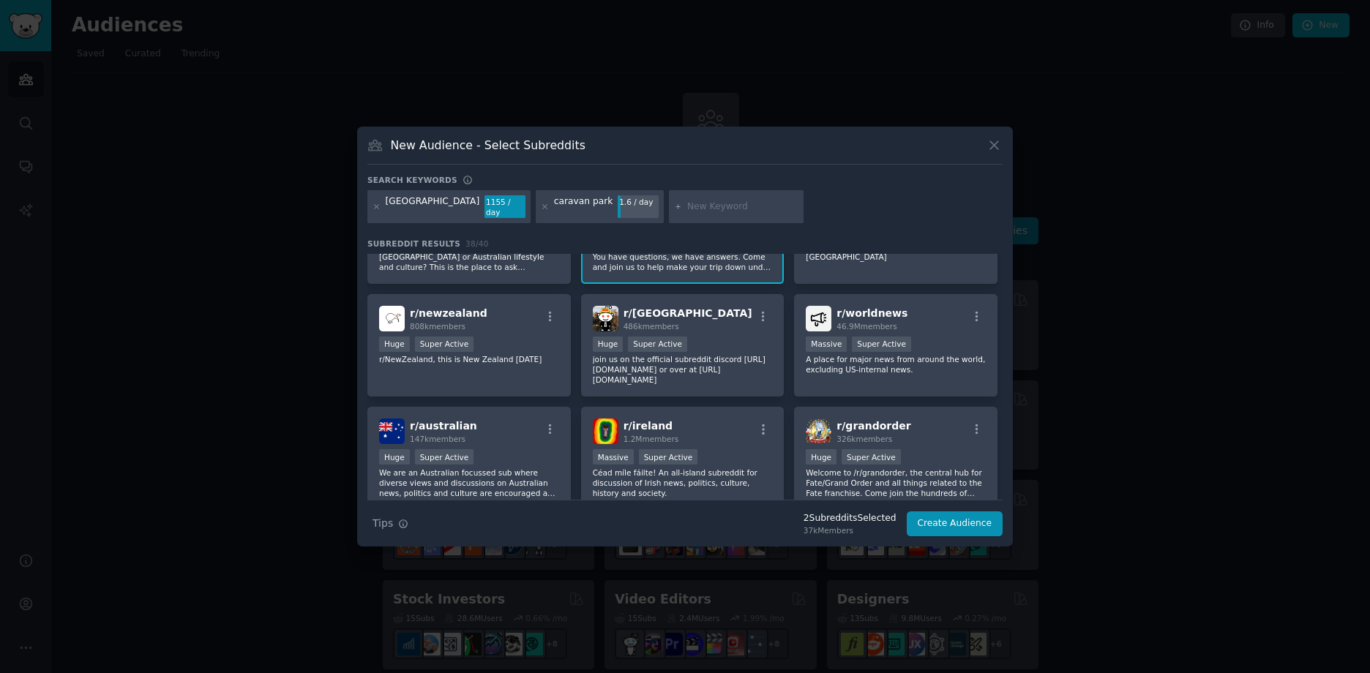
scroll to position [0, 0]
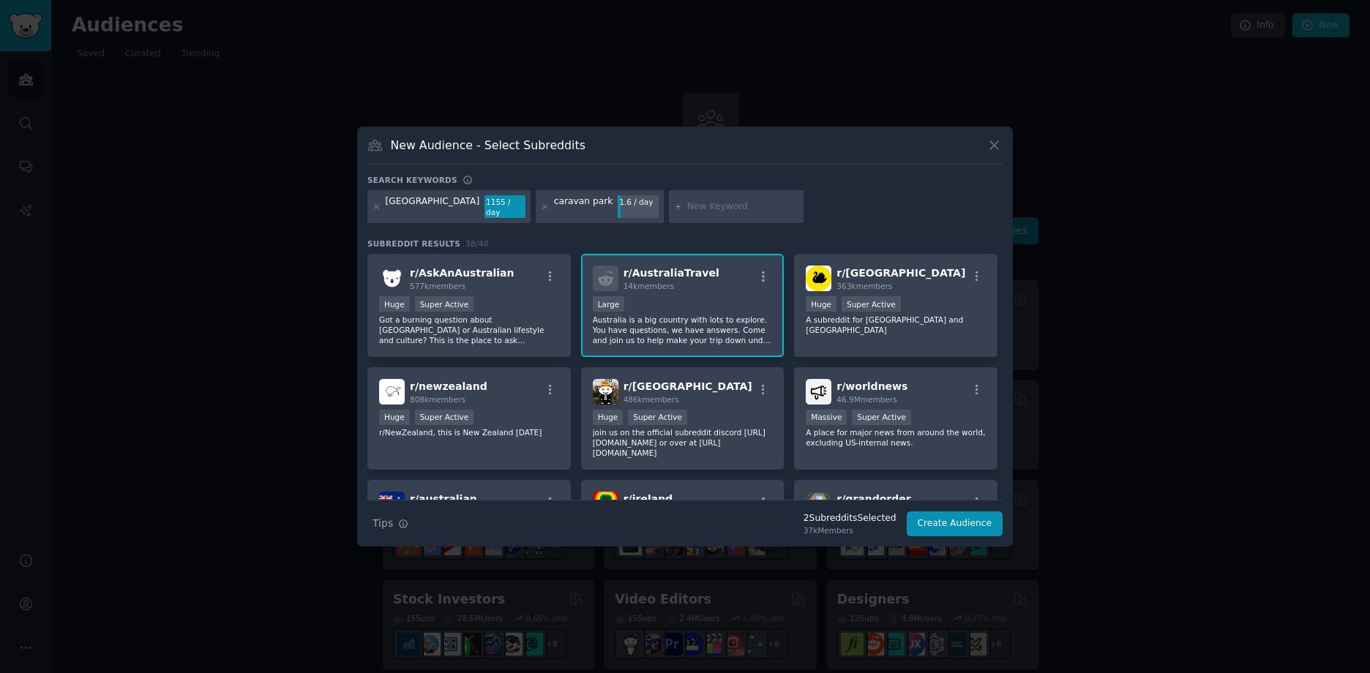
click at [687, 205] on input "text" at bounding box center [742, 207] width 111 height 13
type input "camping australia"
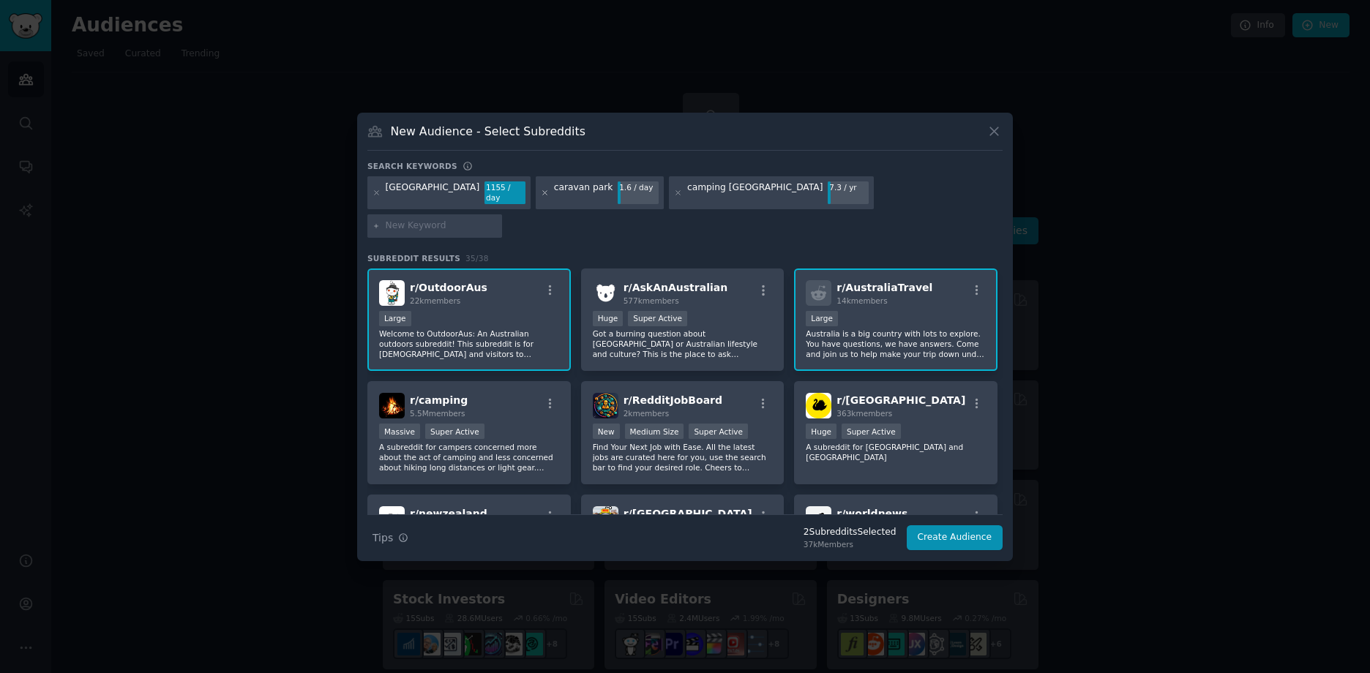
click at [541, 197] on icon at bounding box center [545, 193] width 8 height 8
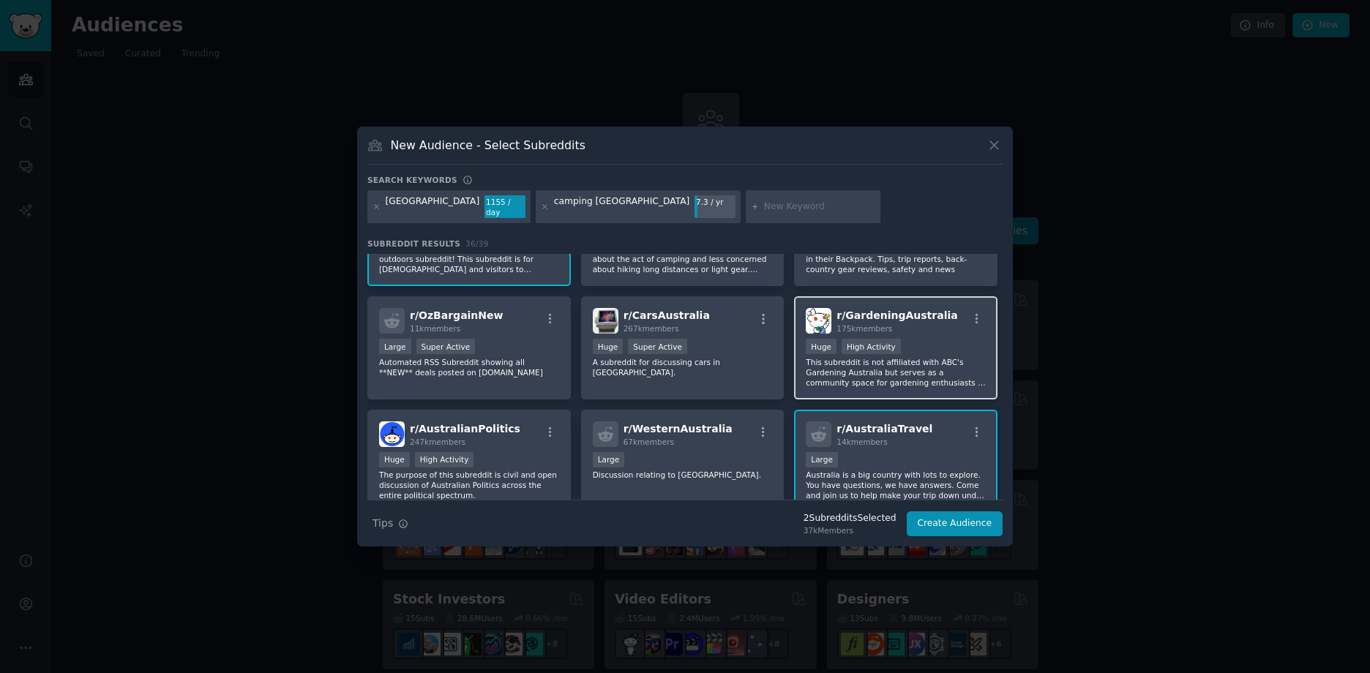
scroll to position [220, 0]
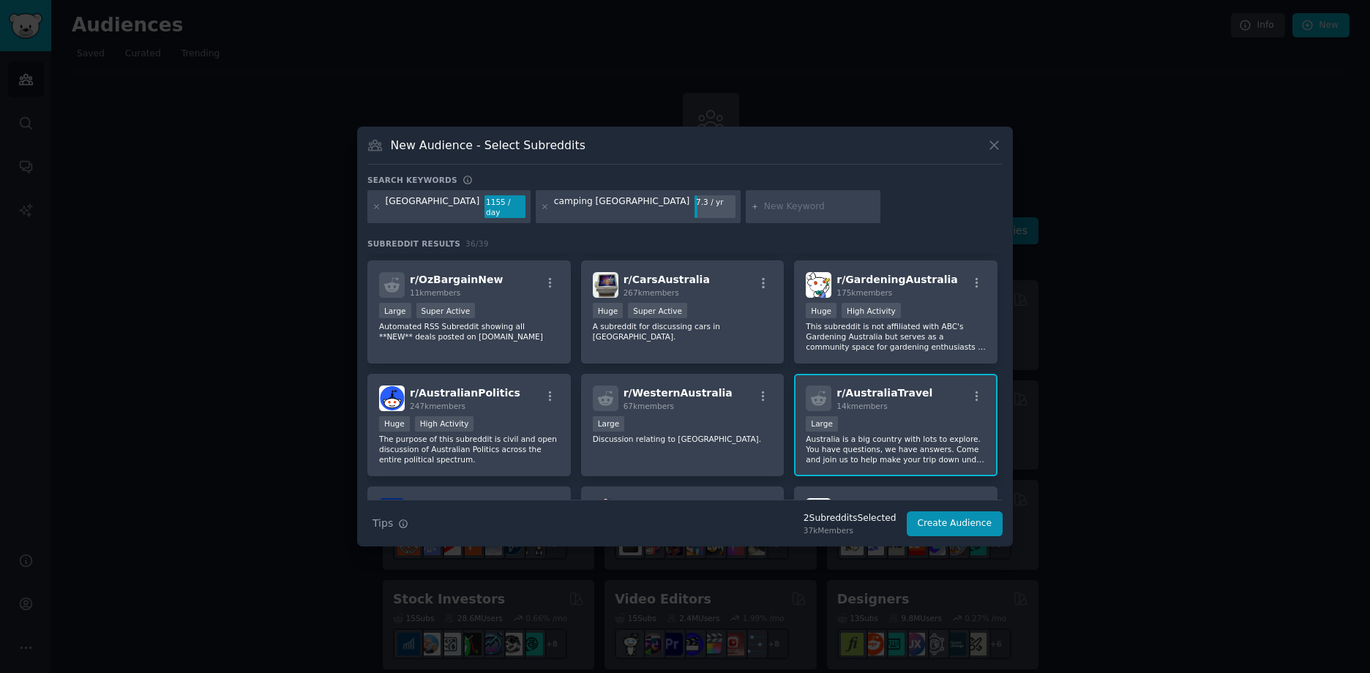
click at [1162, 360] on div at bounding box center [685, 336] width 1370 height 673
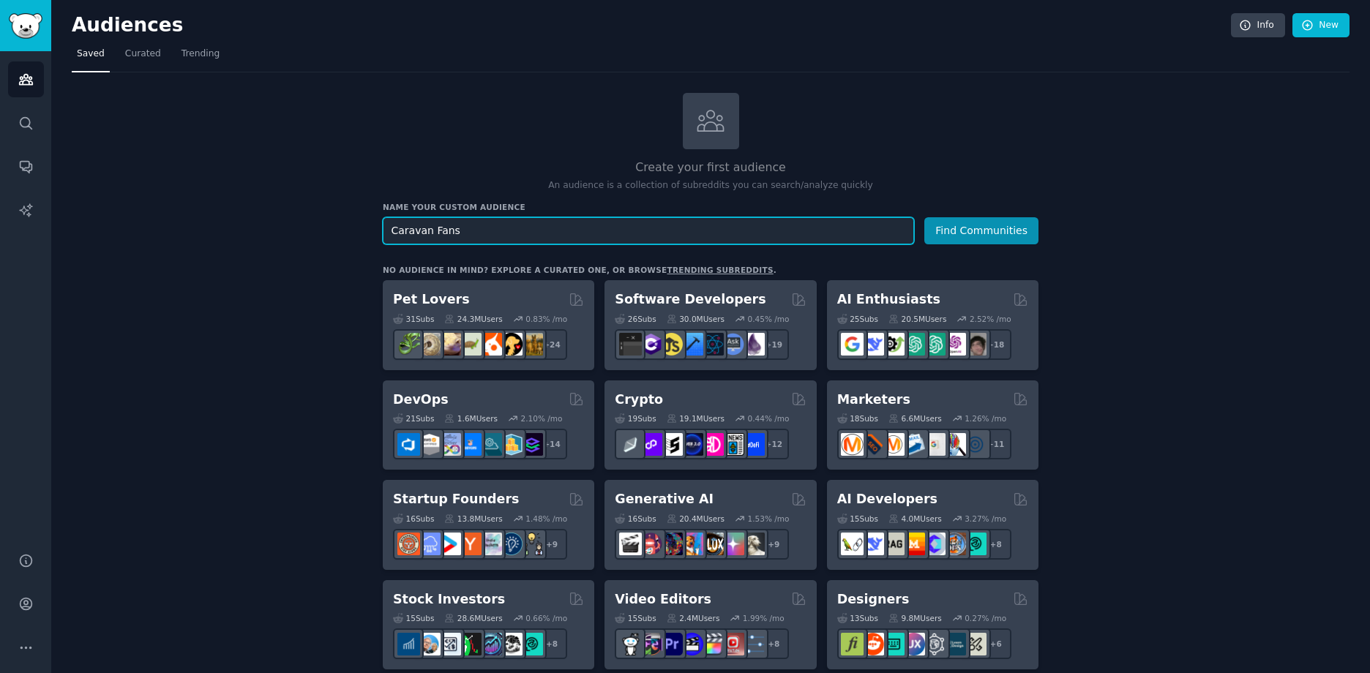
click at [821, 233] on input "Caravan Fans" at bounding box center [648, 230] width 531 height 27
click at [464, 228] on input "Caravan Fans" at bounding box center [648, 230] width 531 height 27
type input "caravan parks australia"
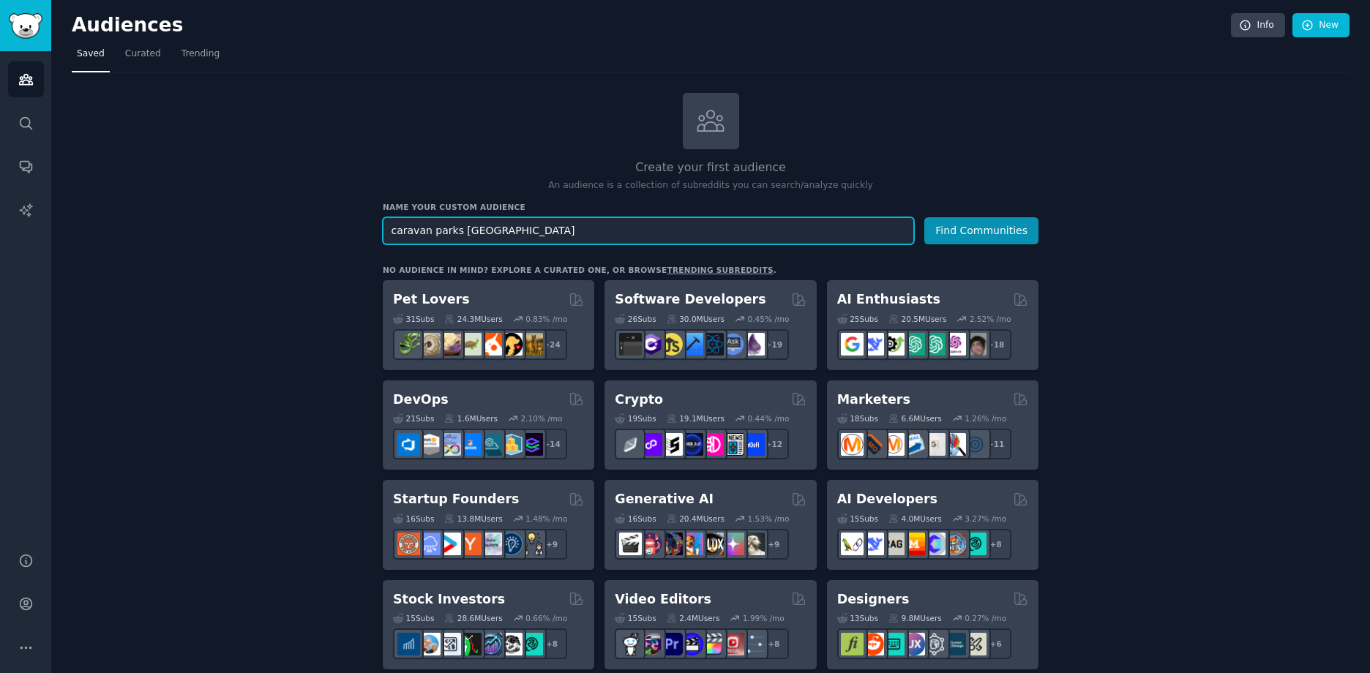
click at [925, 217] on button "Find Communities" at bounding box center [982, 230] width 114 height 27
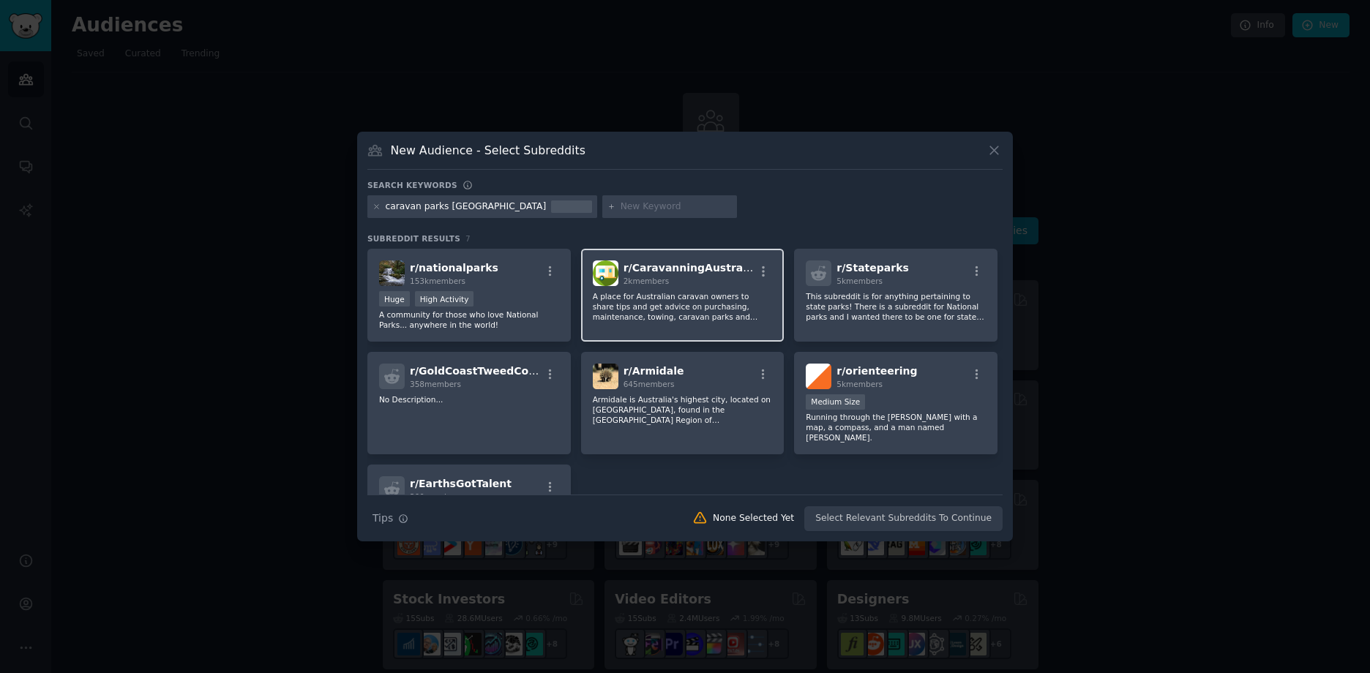
click at [739, 278] on div "r/ CaravanningAustralia 2k members" at bounding box center [683, 274] width 180 height 26
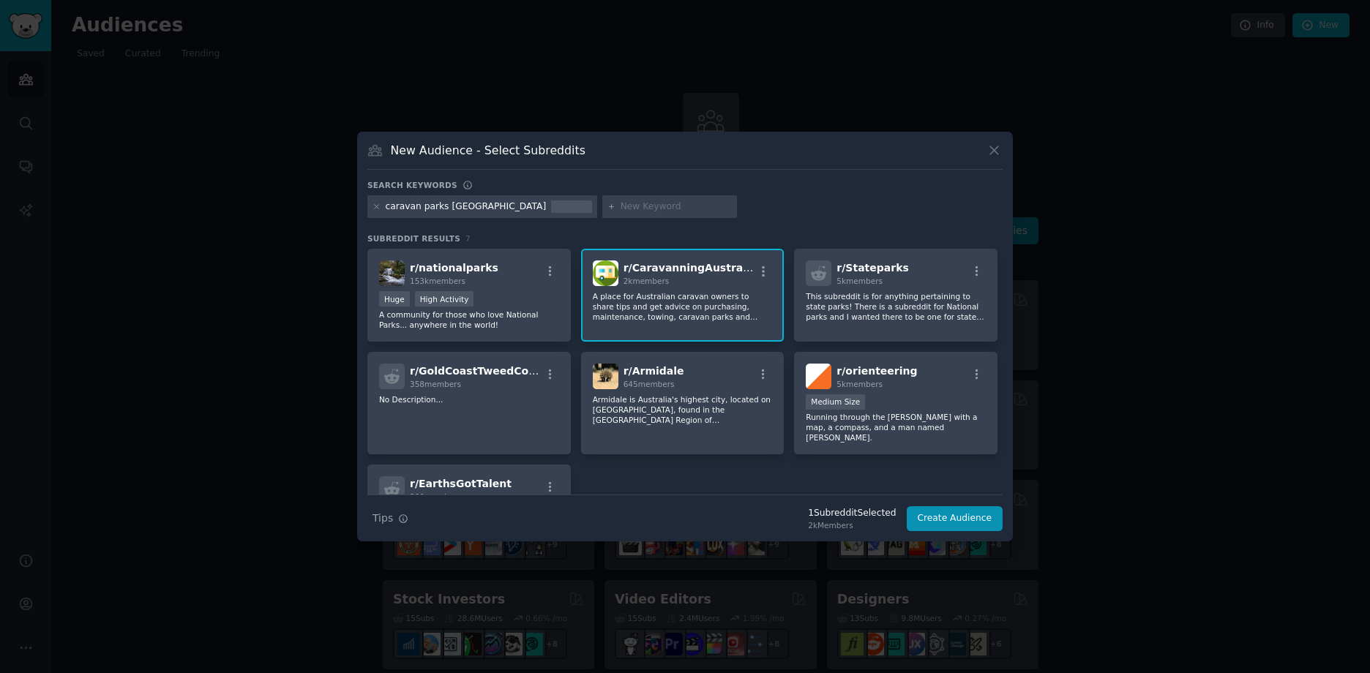
click at [621, 207] on input "text" at bounding box center [676, 207] width 111 height 13
type input "camping australia"
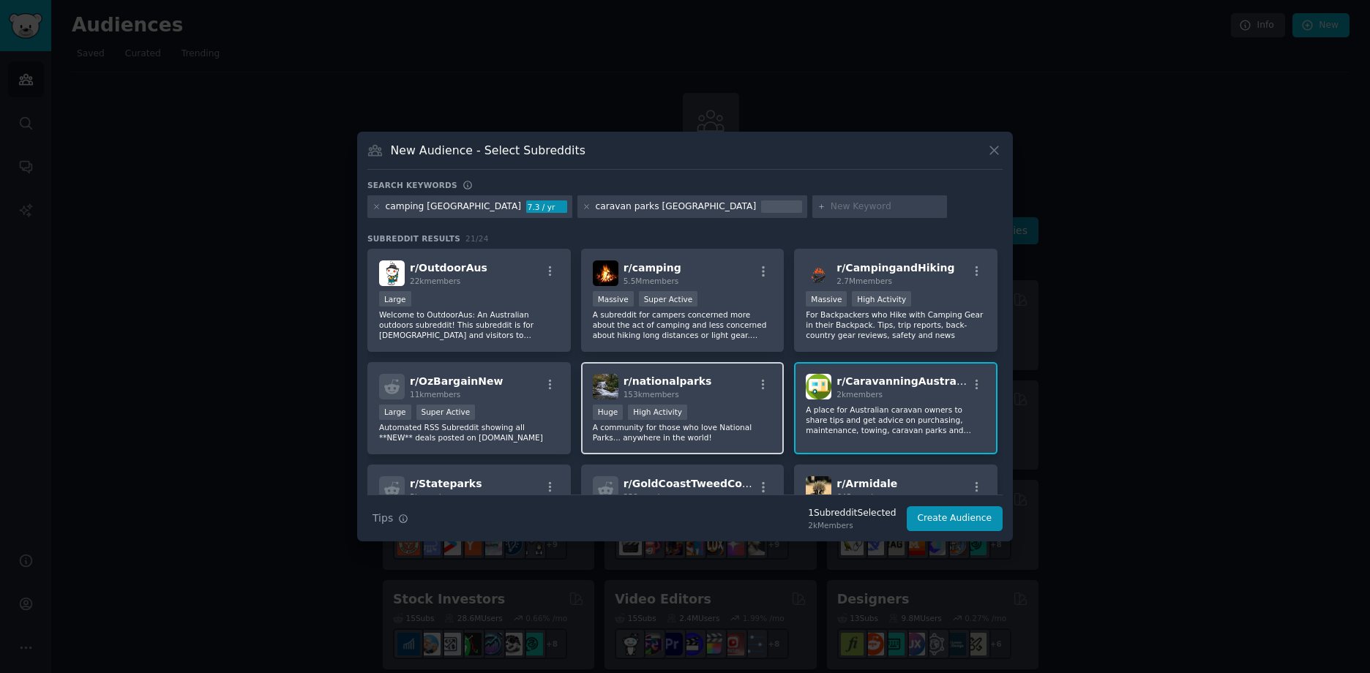
click at [707, 397] on div "r/ nationalparks 153k members" at bounding box center [683, 387] width 180 height 26
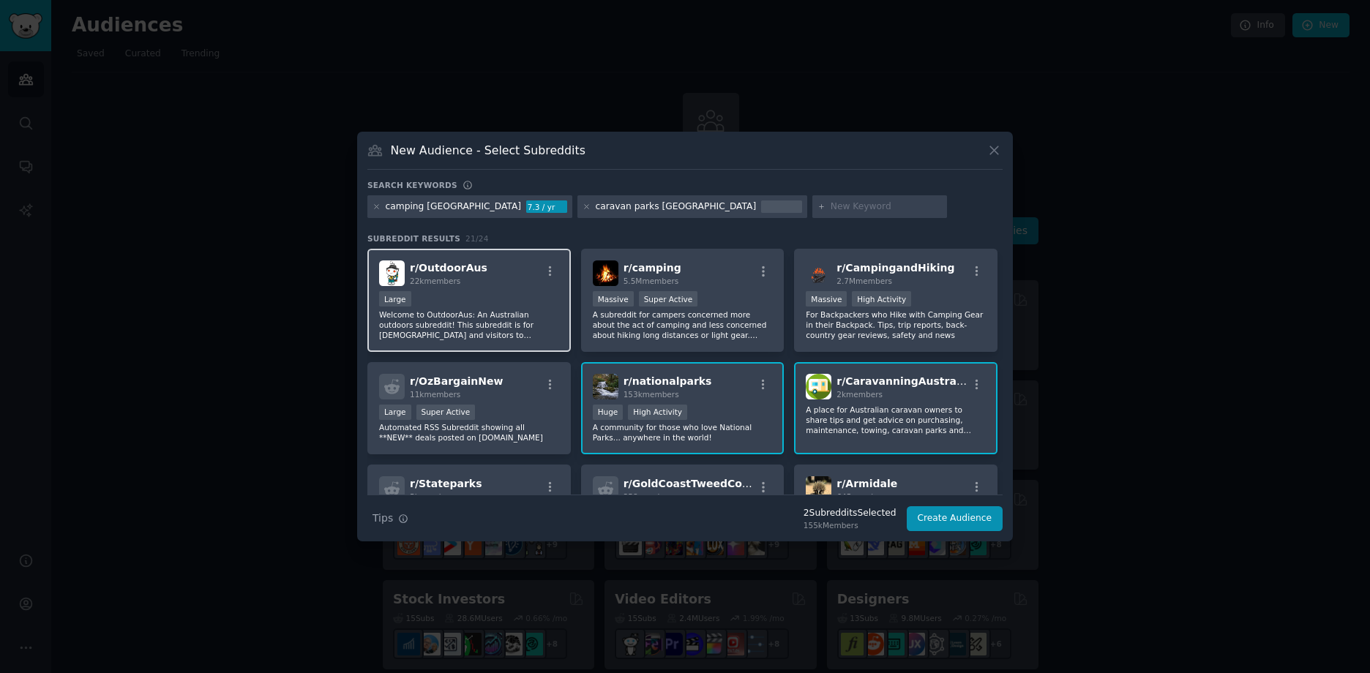
click at [498, 294] on div "10,000 - 100,000 members Large" at bounding box center [469, 300] width 180 height 18
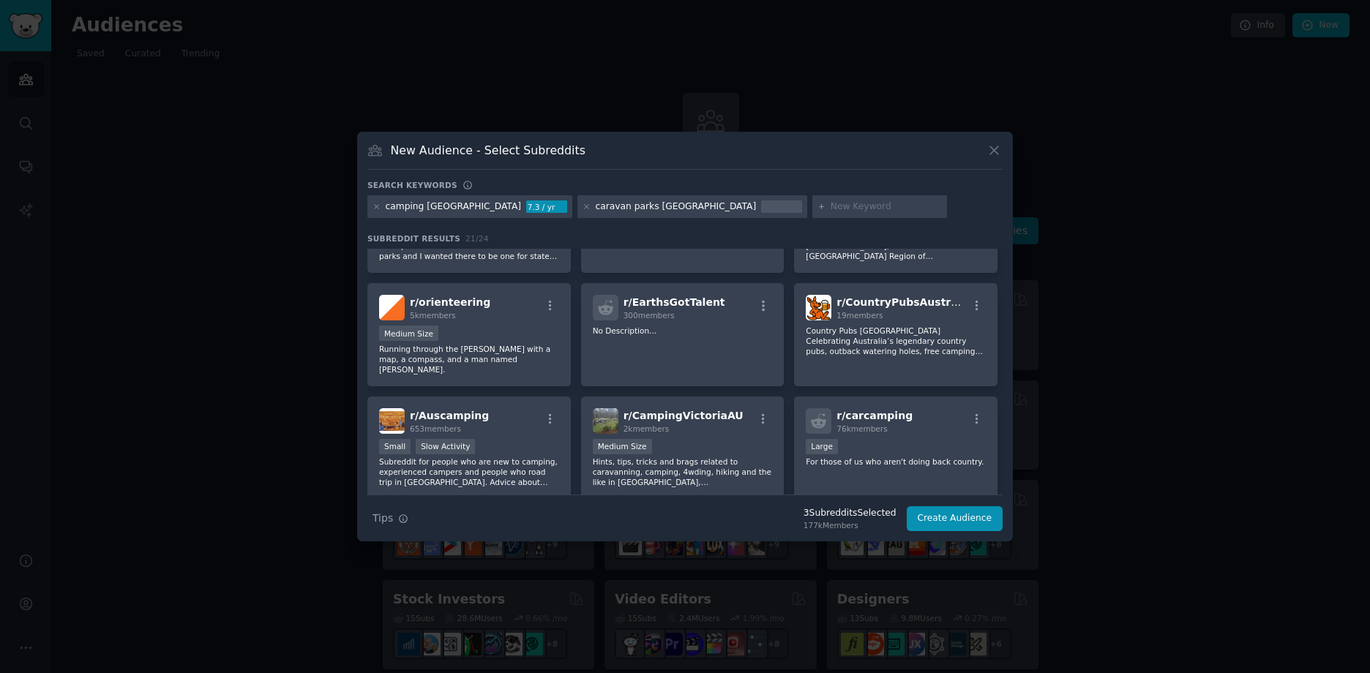
scroll to position [293, 0]
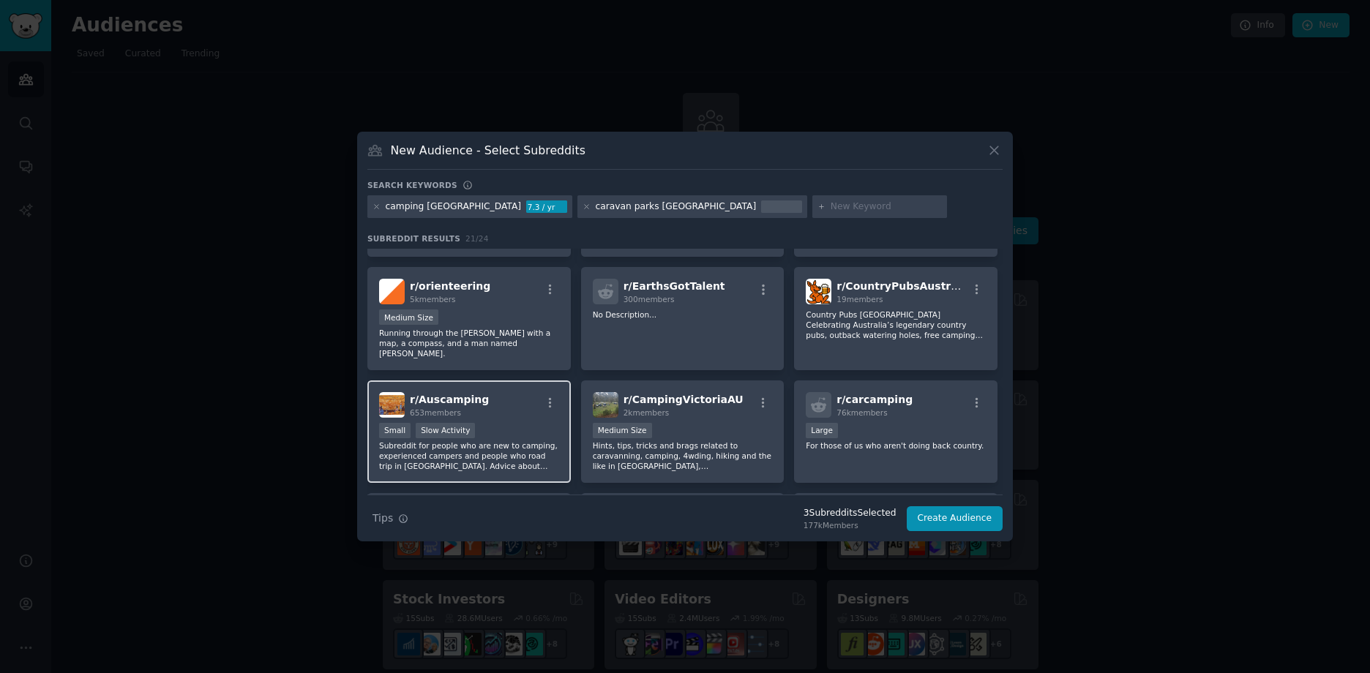
click at [463, 394] on span "r/ Auscamping" at bounding box center [449, 400] width 79 height 12
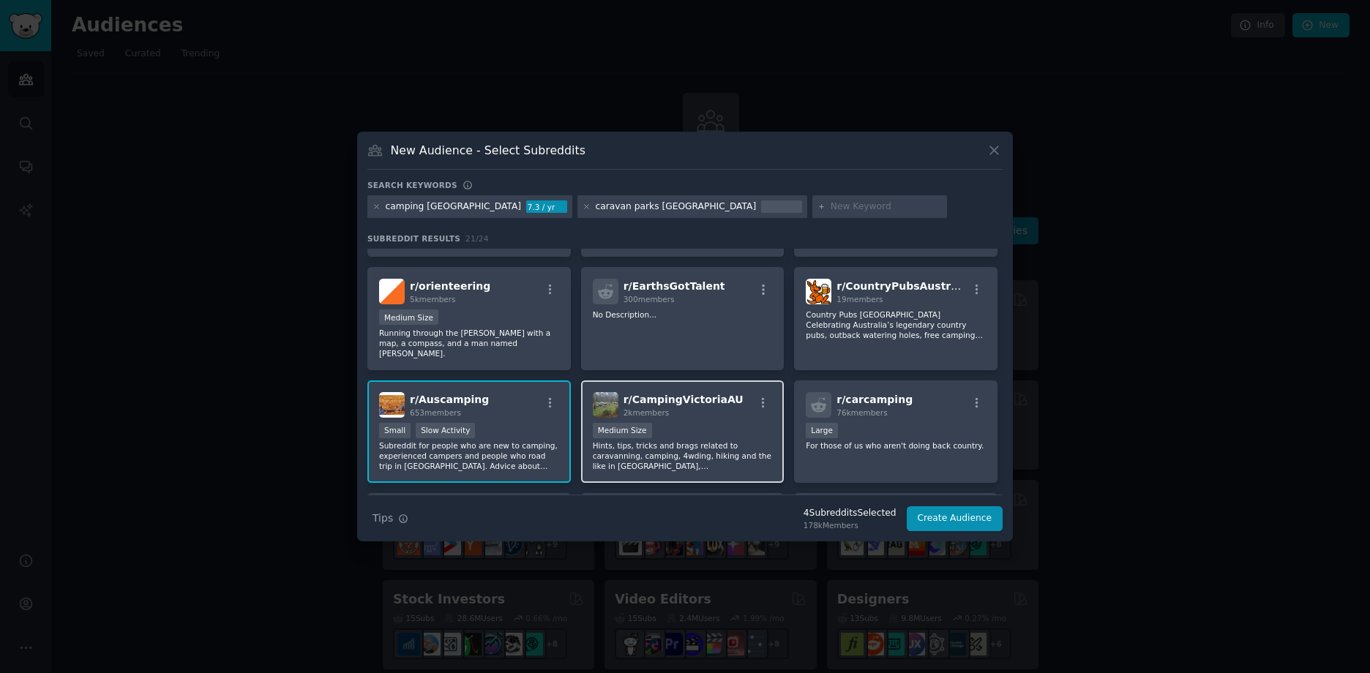
click at [701, 394] on span "r/ CampingVictoriaAU" at bounding box center [684, 400] width 120 height 12
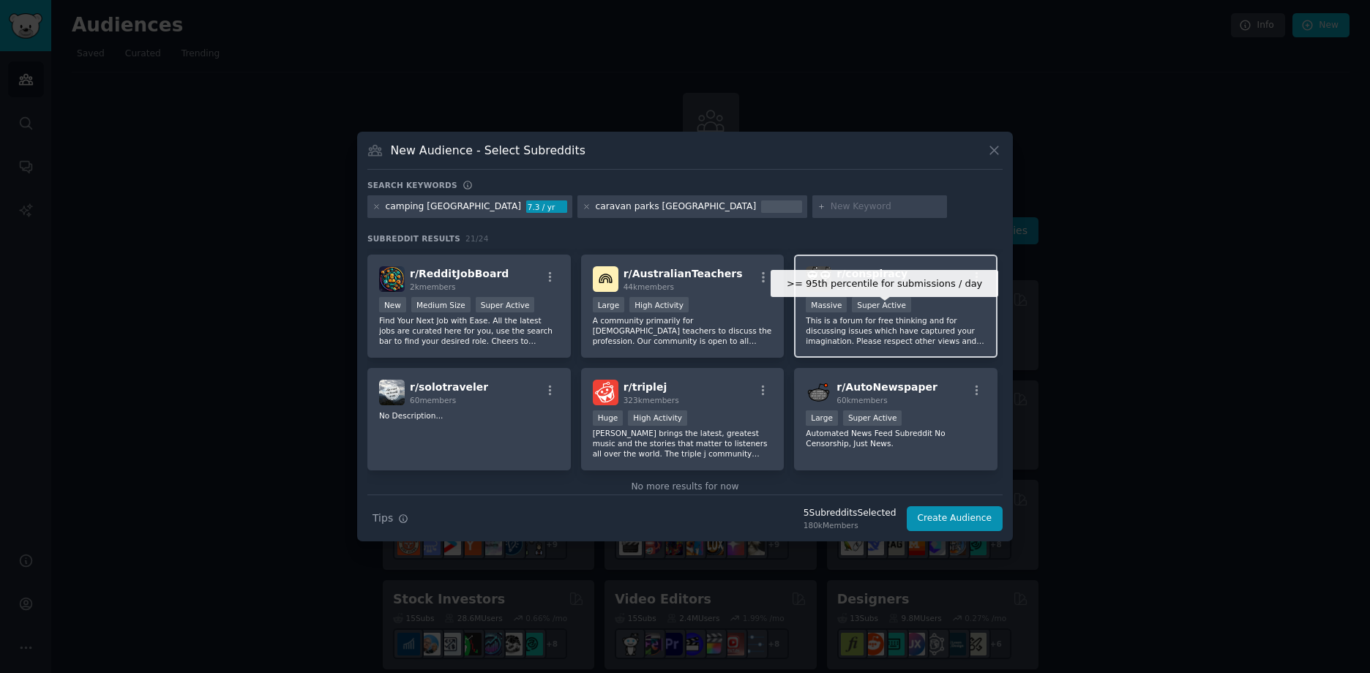
scroll to position [548, 0]
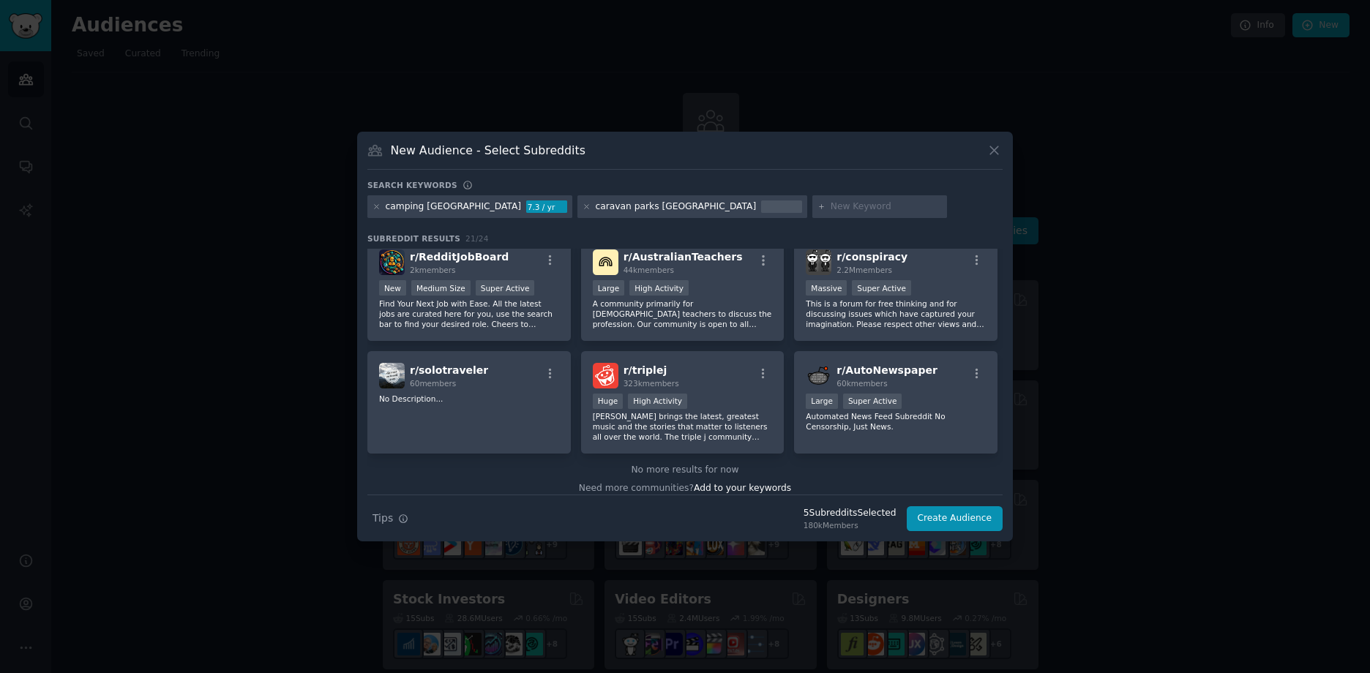
click at [831, 203] on input "text" at bounding box center [886, 207] width 111 height 13
click at [987, 514] on button "Create Audience" at bounding box center [955, 519] width 97 height 25
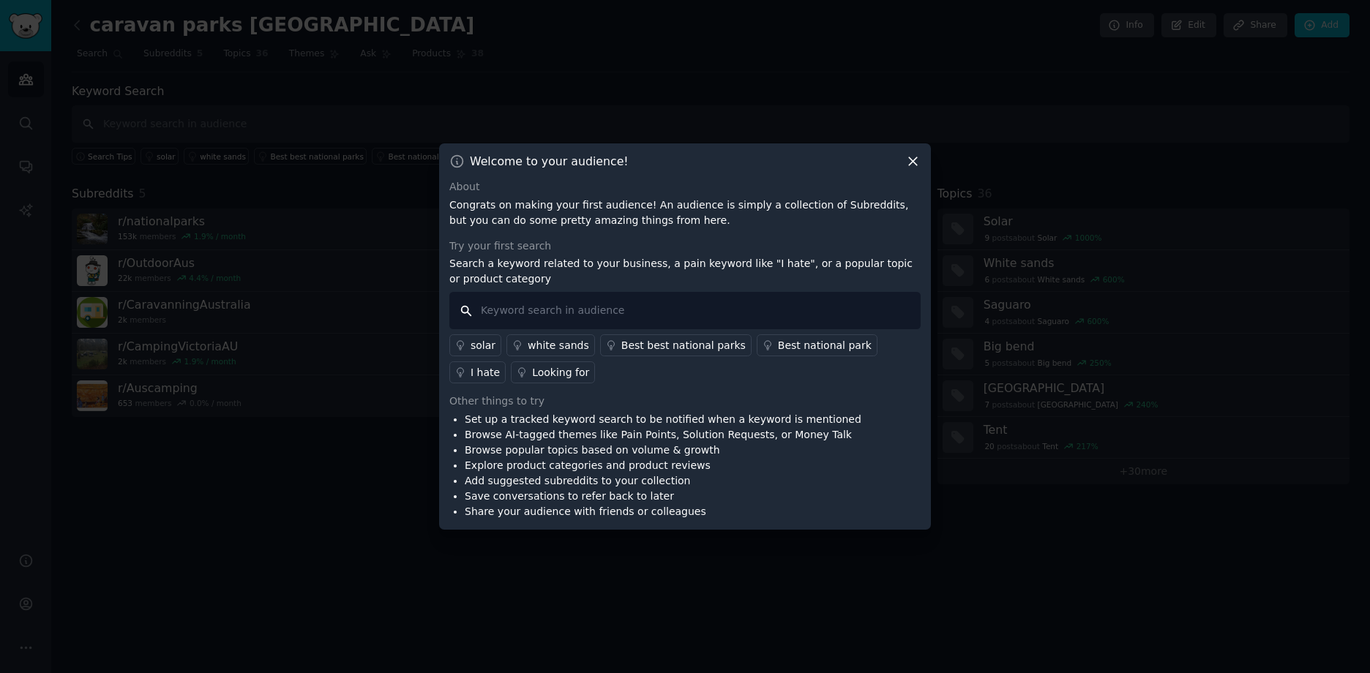
click at [666, 305] on input "text" at bounding box center [684, 310] width 471 height 37
type input "nrma"
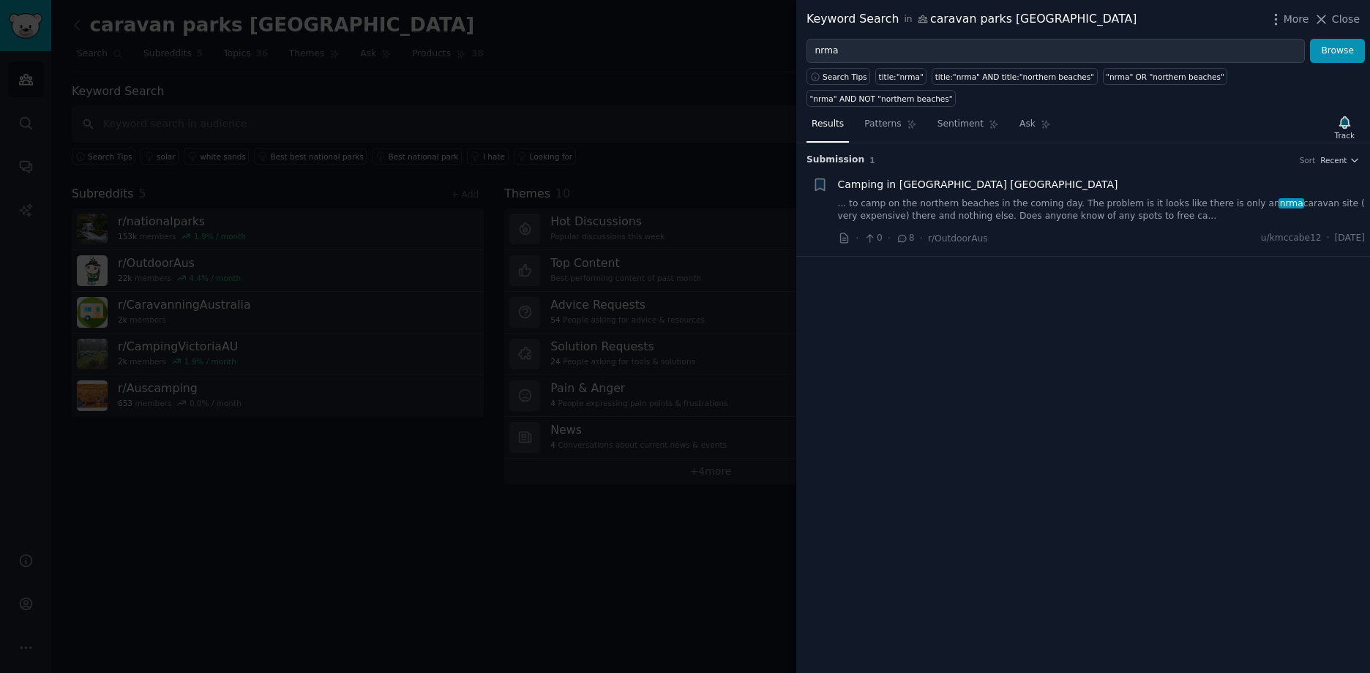
click at [654, 28] on div at bounding box center [685, 336] width 1370 height 673
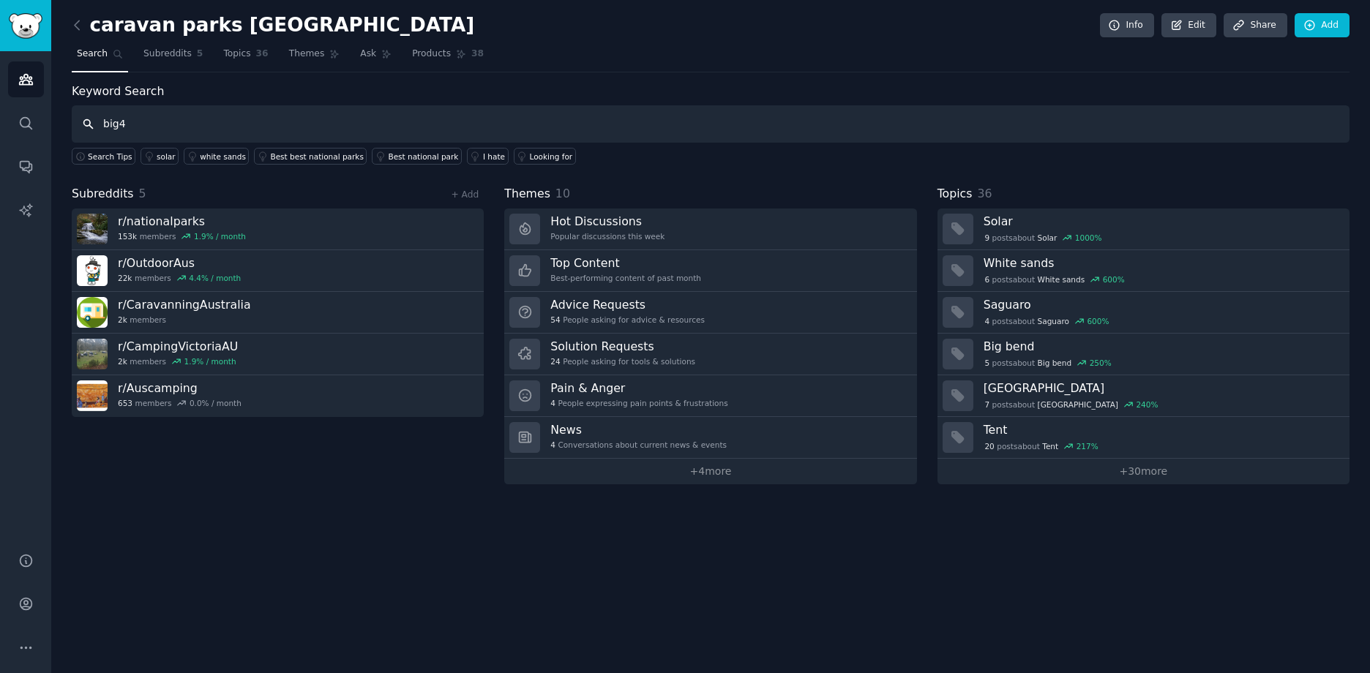
type input "big4"
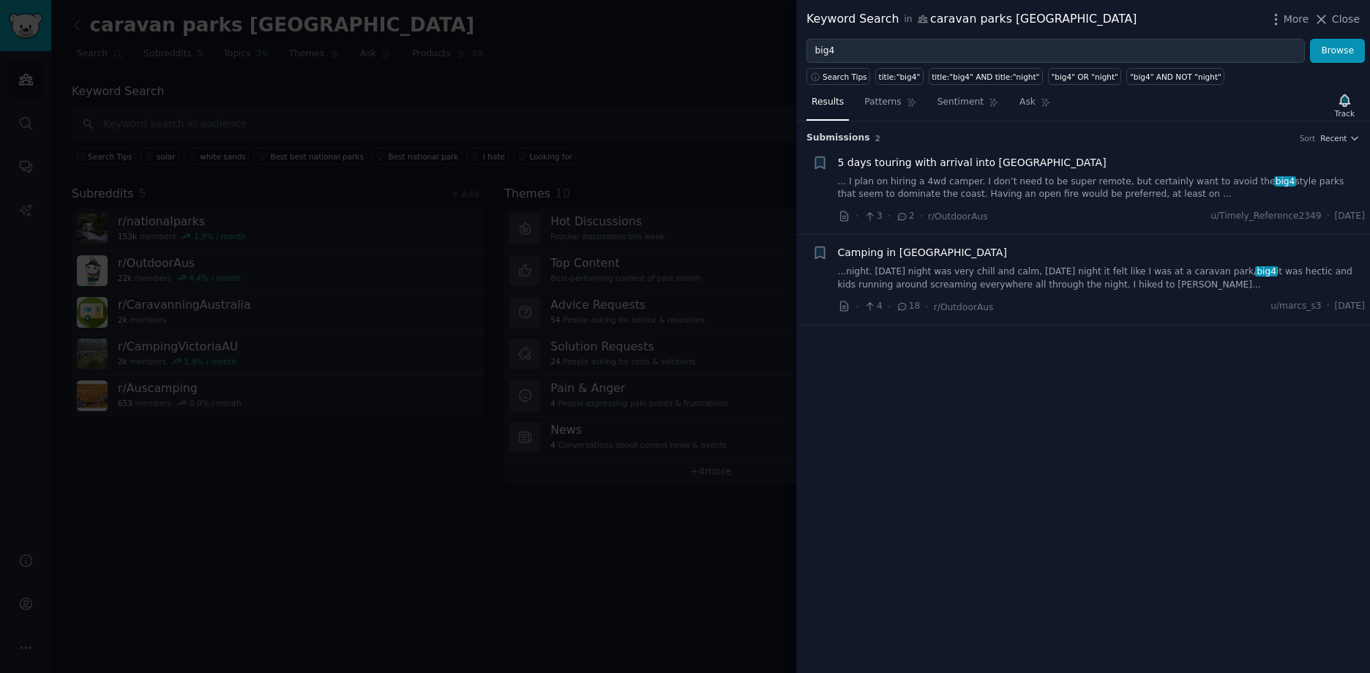
click at [679, 59] on div at bounding box center [685, 336] width 1370 height 673
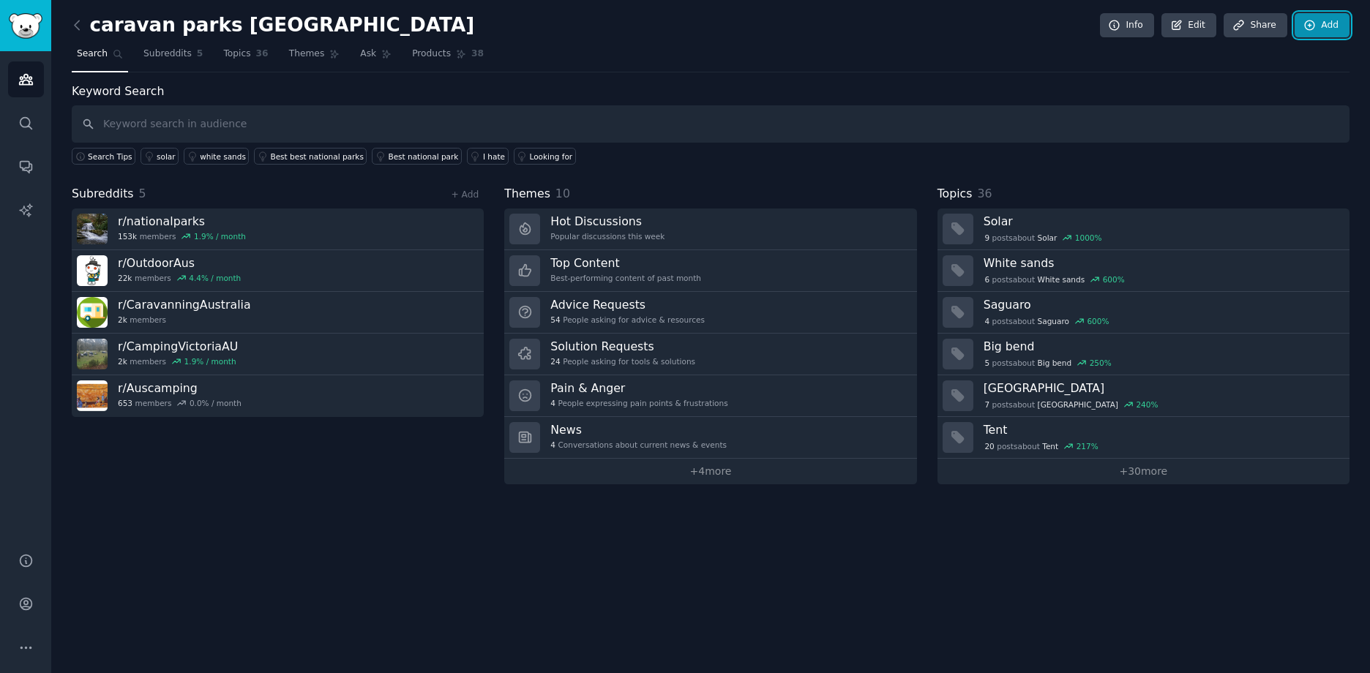
click at [1343, 28] on link "Add" at bounding box center [1322, 25] width 55 height 25
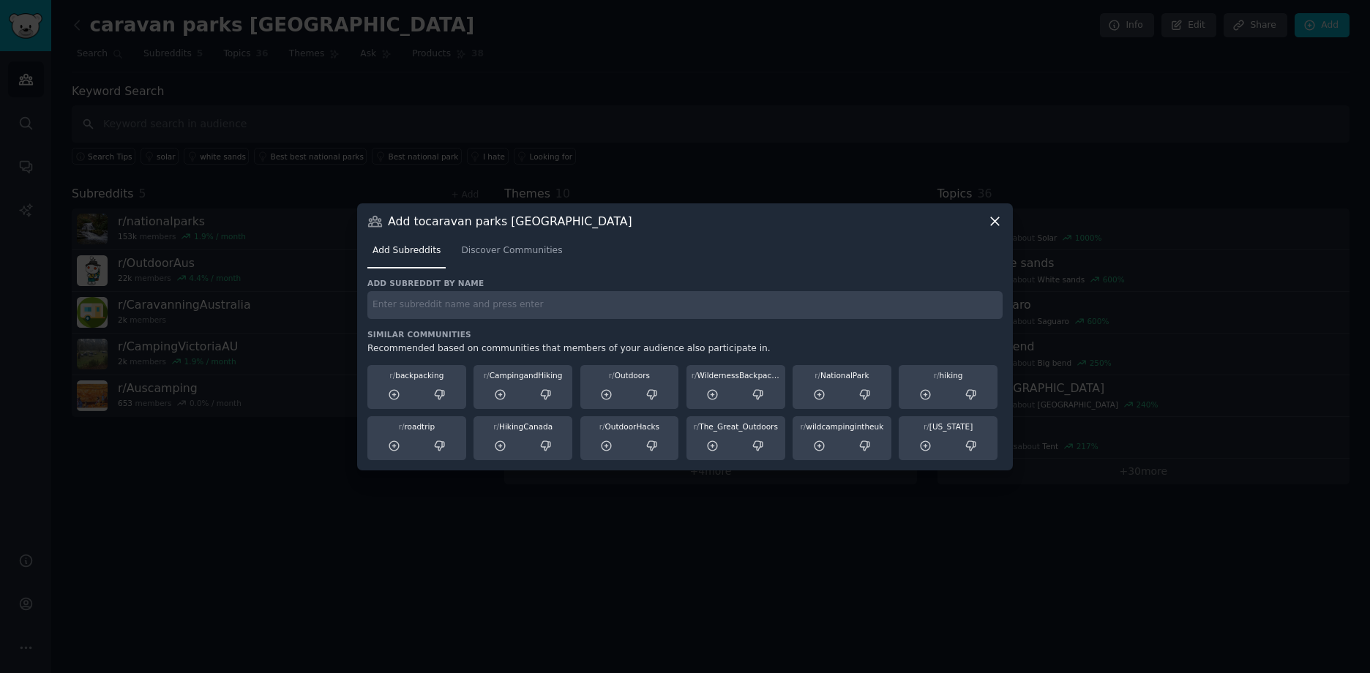
click at [624, 326] on div "Add subreddit by name Similar Communities Recommended based on communities that…" at bounding box center [684, 369] width 635 height 182
click at [632, 310] on input "text" at bounding box center [684, 305] width 635 height 29
type input "n"
type input "big4"
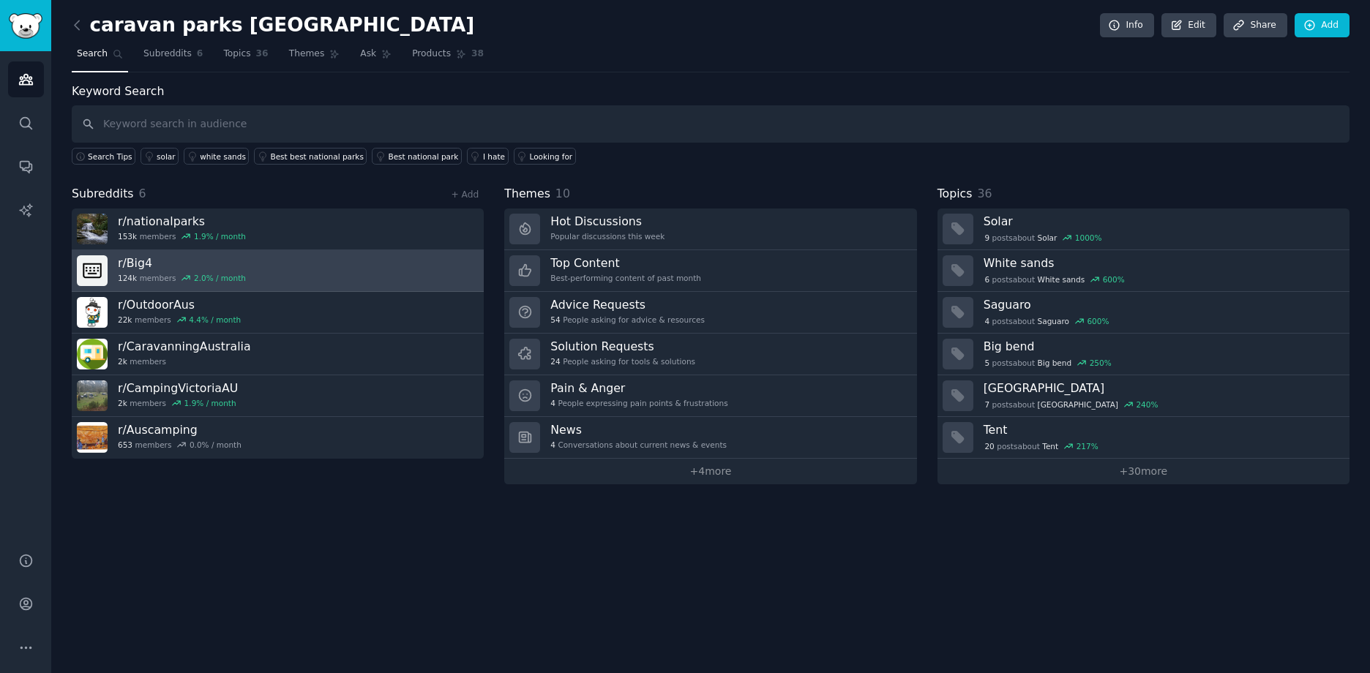
click at [296, 269] on link "r/ Big4 124k members 2.0 % / month" at bounding box center [278, 271] width 412 height 42
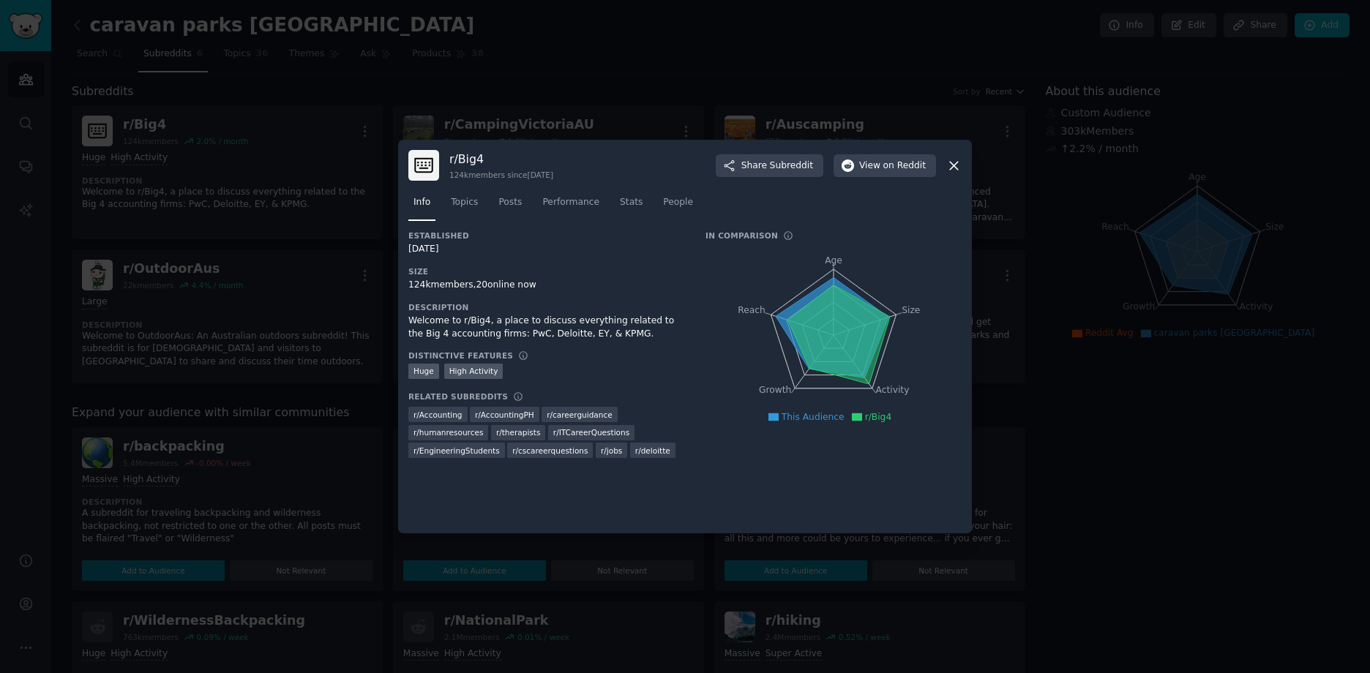
click at [955, 163] on icon at bounding box center [953, 165] width 15 height 15
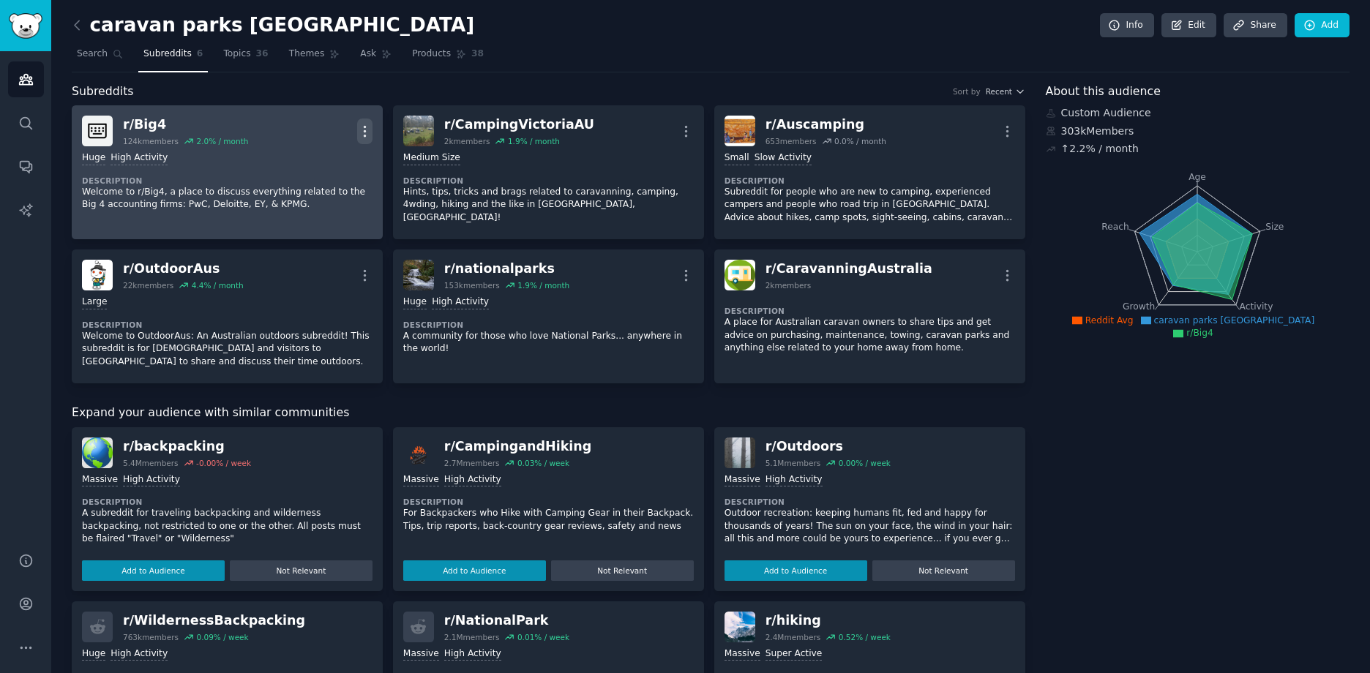
click at [370, 130] on icon "button" at bounding box center [364, 131] width 15 height 15
click at [293, 187] on p "Delete" at bounding box center [308, 187] width 34 height 15
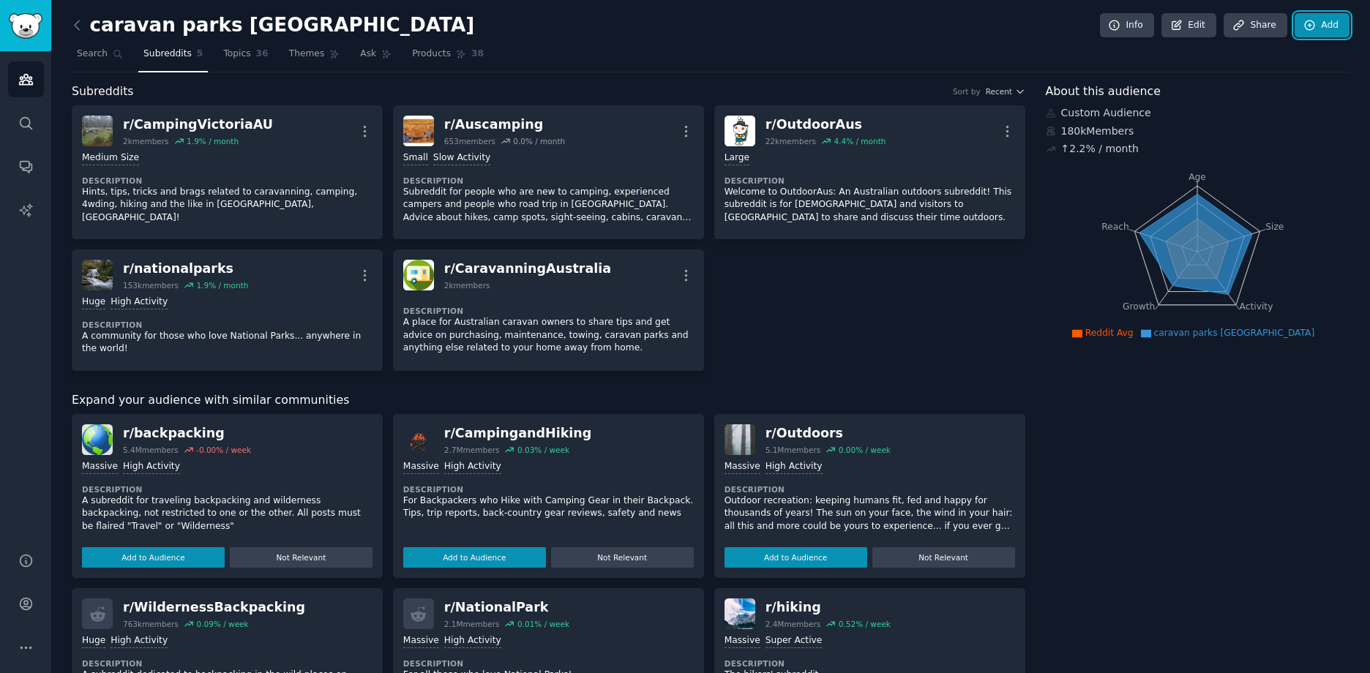
click at [1329, 26] on link "Add" at bounding box center [1322, 25] width 55 height 25
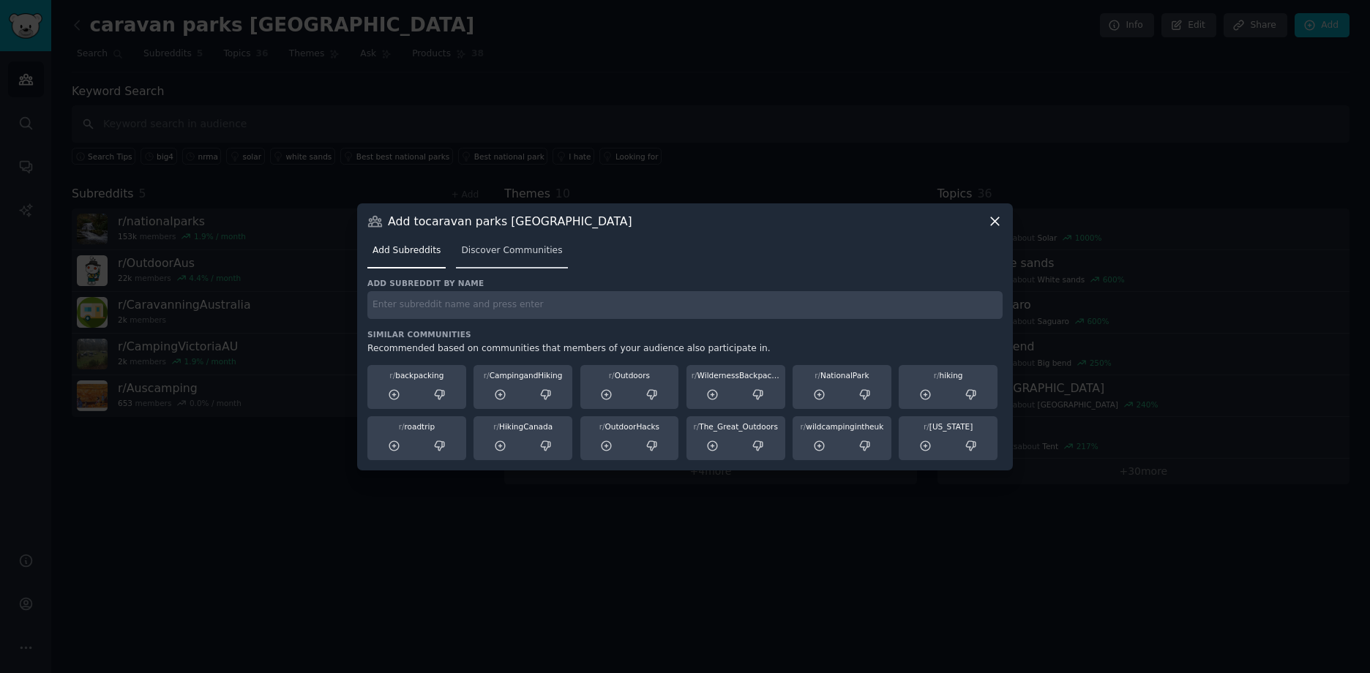
click at [494, 248] on span "Discover Communities" at bounding box center [511, 250] width 101 height 13
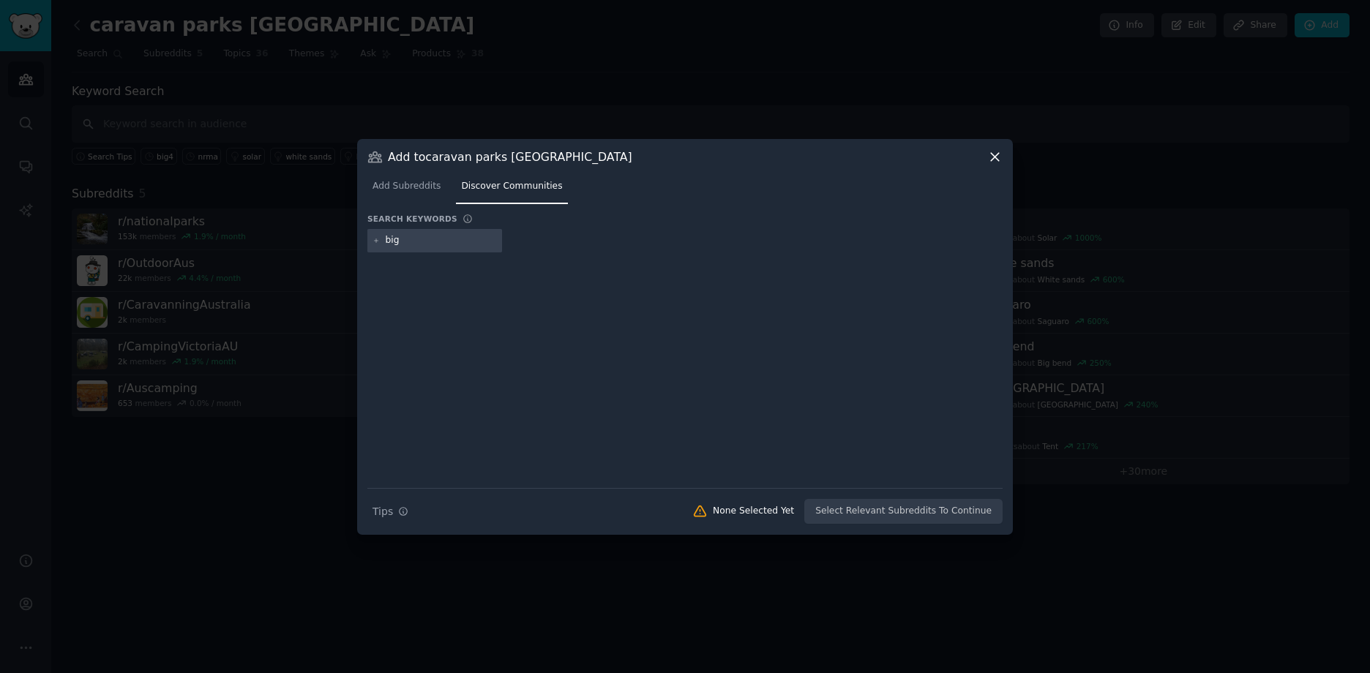
type input "big4"
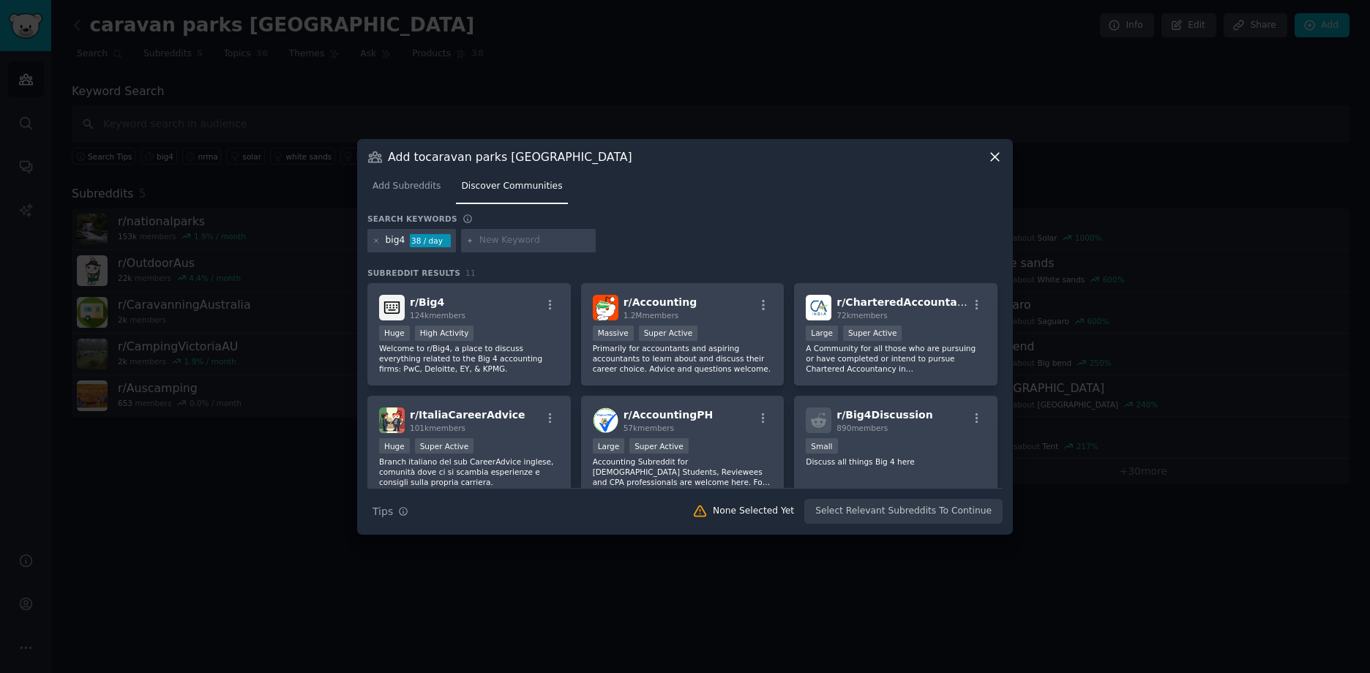
click at [515, 239] on input "text" at bounding box center [534, 240] width 111 height 13
type input "nrma parks"
click at [377, 240] on icon at bounding box center [377, 241] width 4 height 4
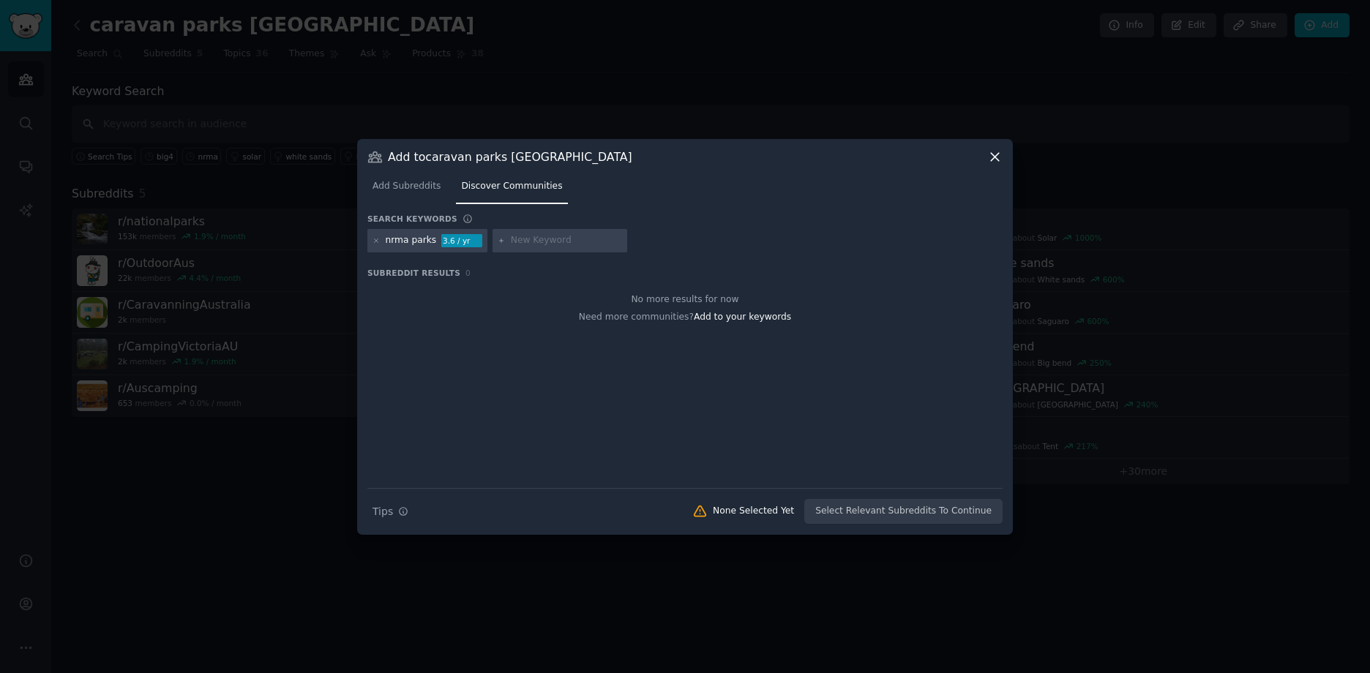
click at [537, 245] on input "text" at bounding box center [566, 240] width 111 height 13
type input "discovery parks"
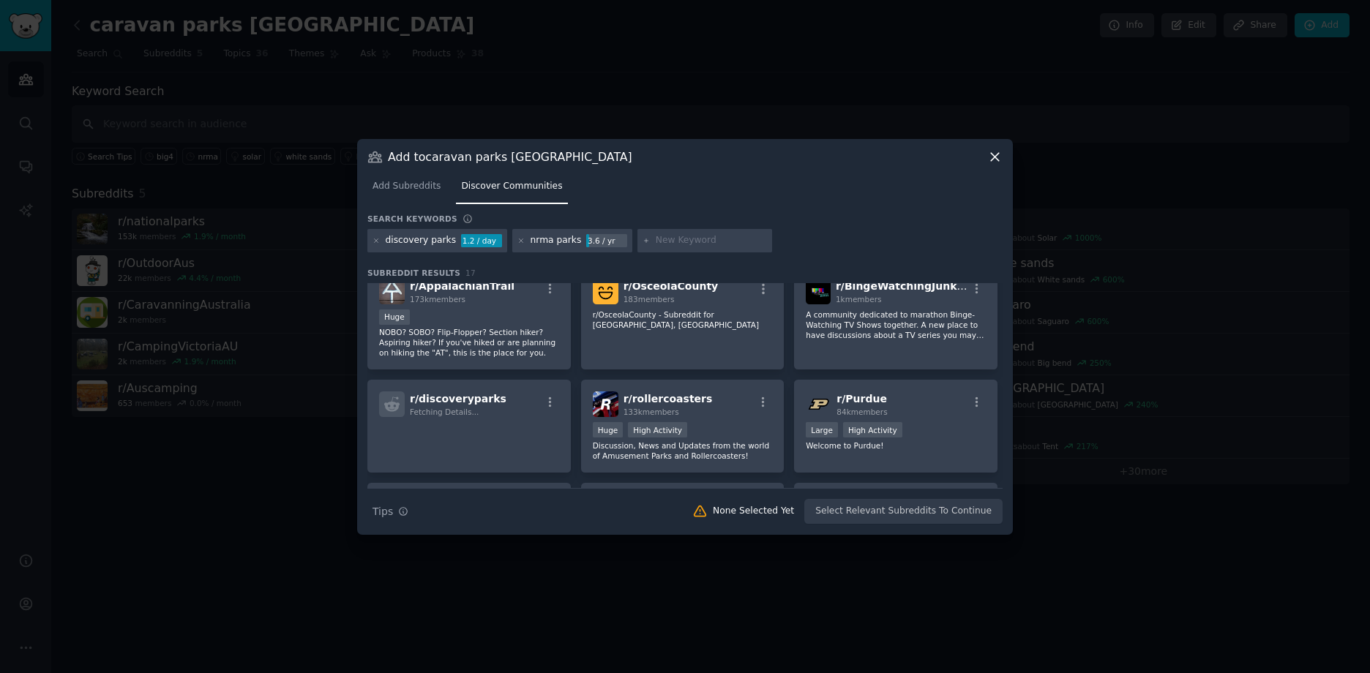
scroll to position [173, 0]
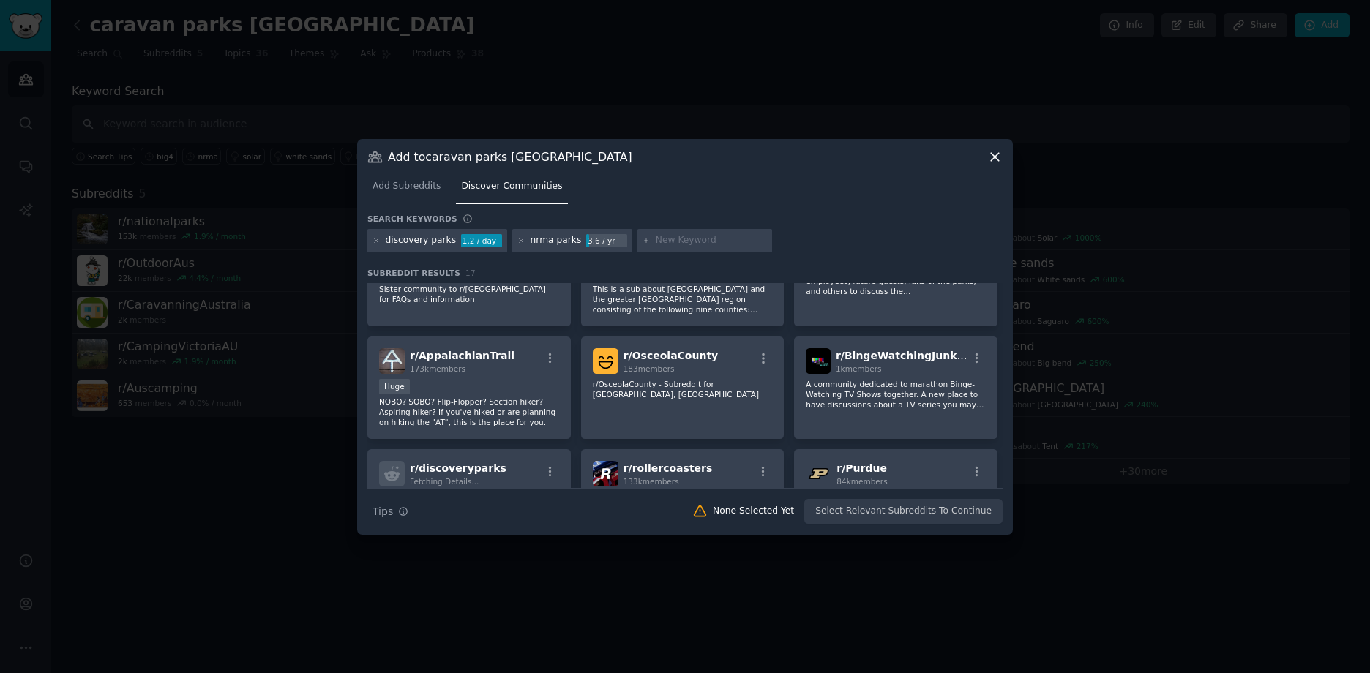
click at [994, 155] on icon at bounding box center [995, 157] width 8 height 8
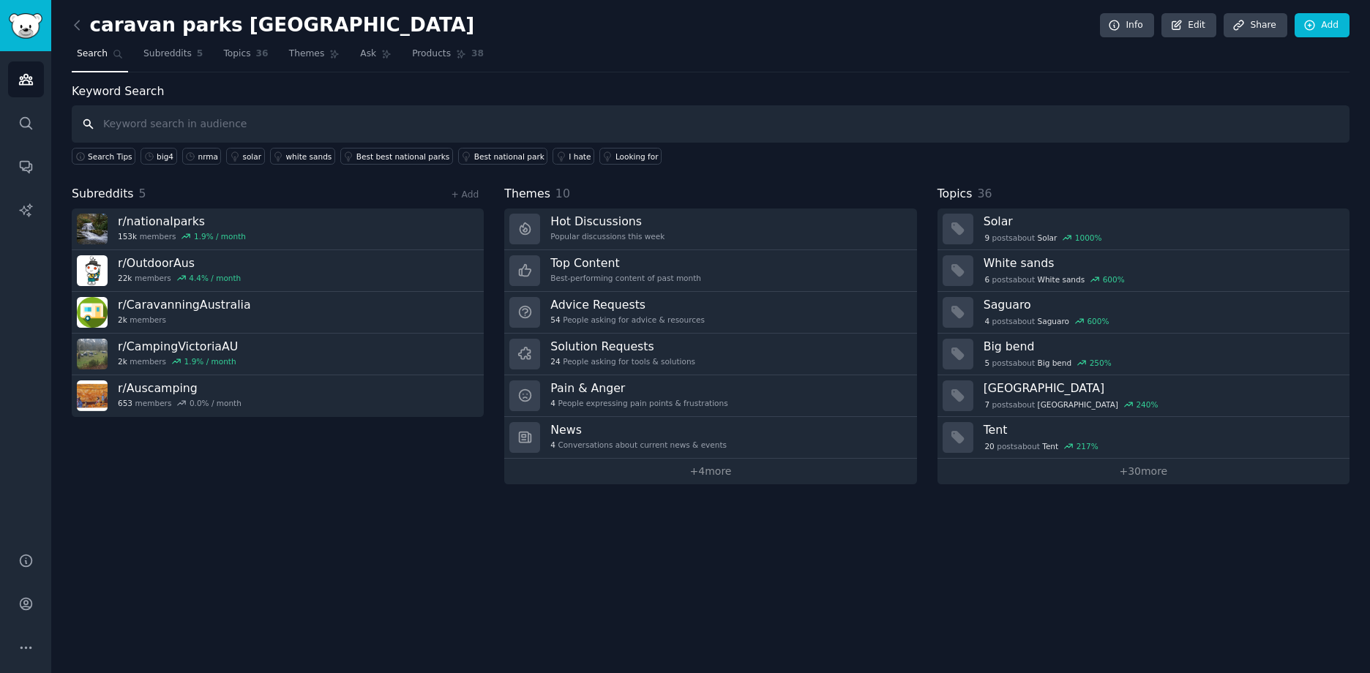
click at [455, 130] on input "text" at bounding box center [711, 123] width 1278 height 37
type input "caravan park"
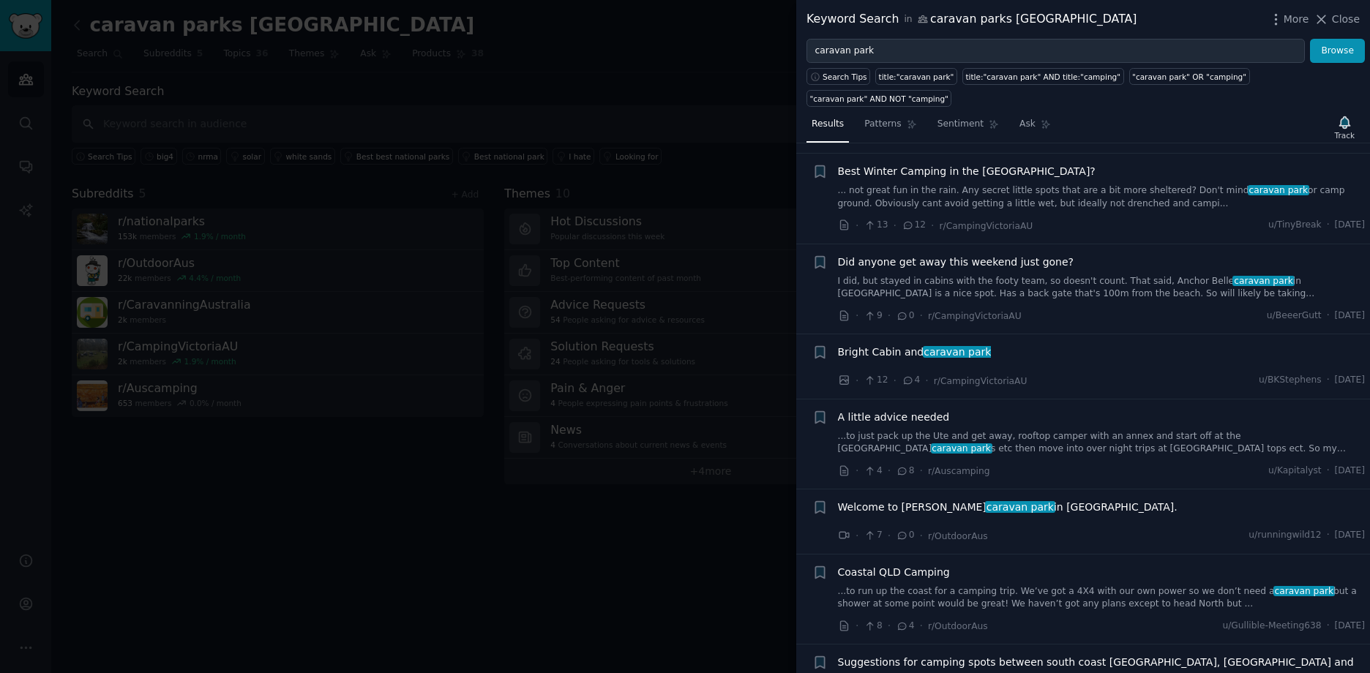
scroll to position [1391, 0]
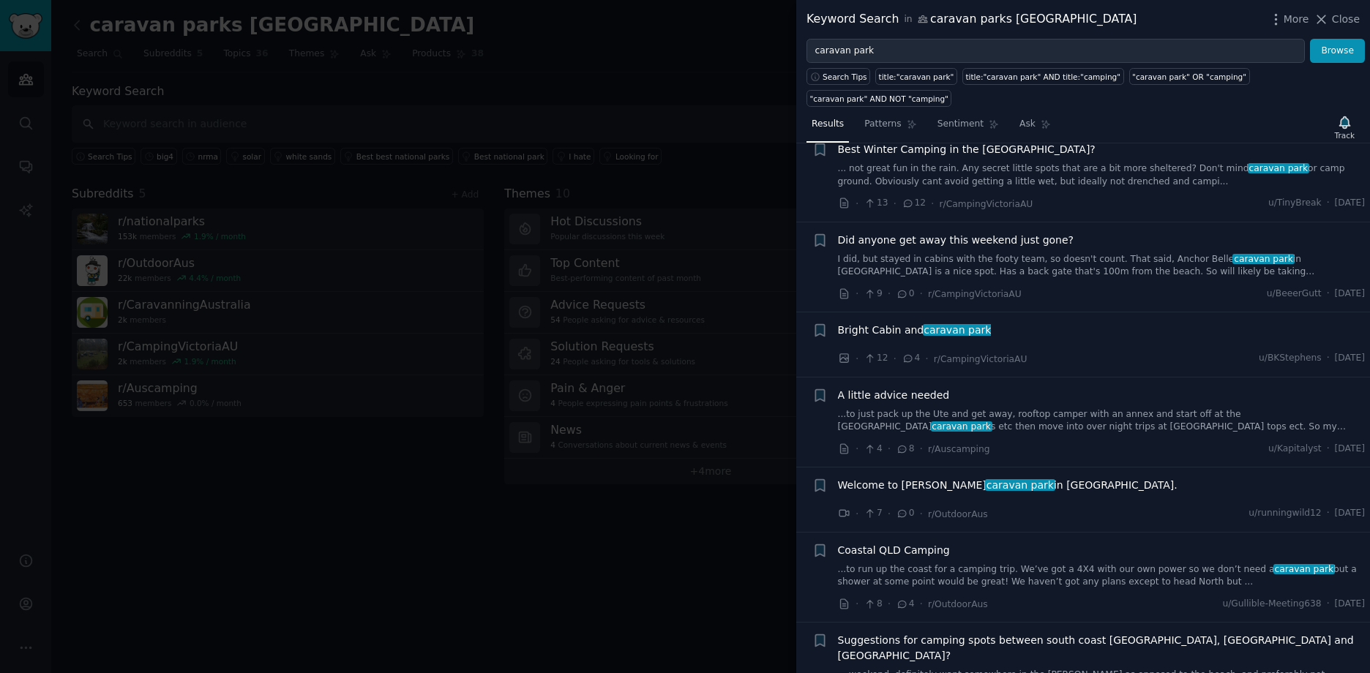
click at [622, 51] on div at bounding box center [685, 336] width 1370 height 673
